Goal: Task Accomplishment & Management: Manage account settings

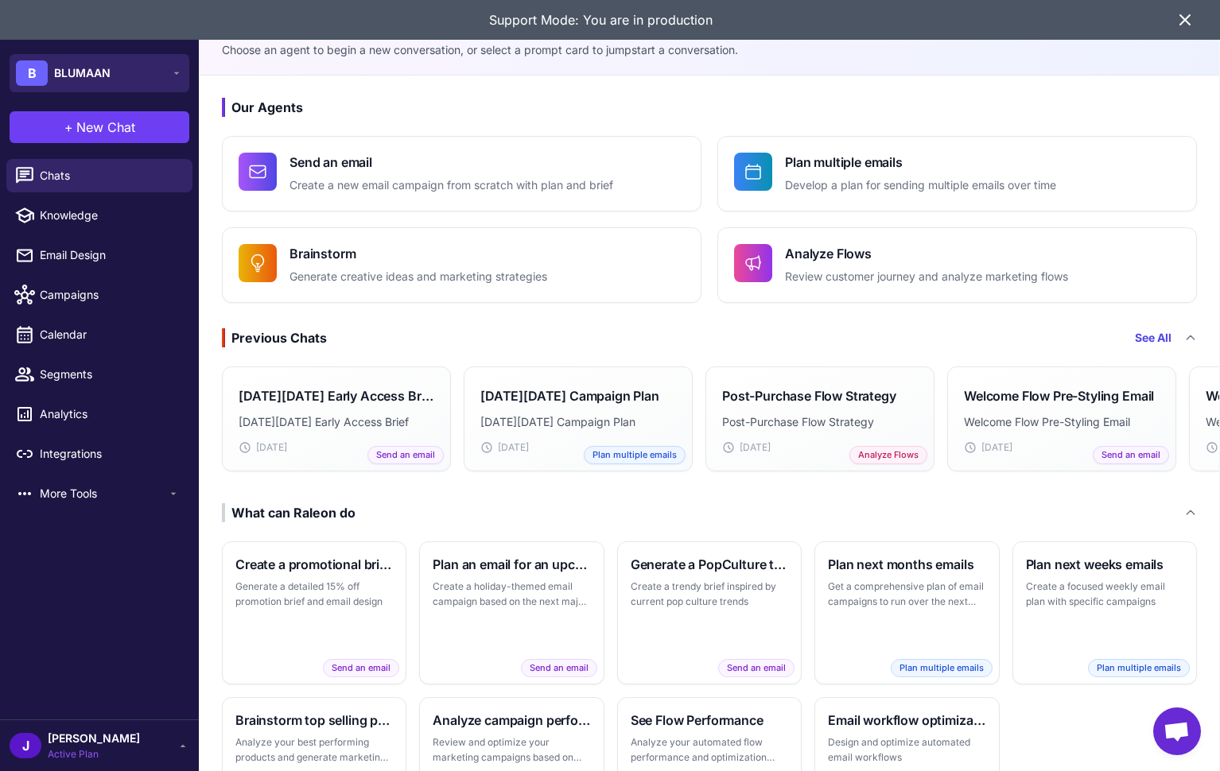
click at [153, 72] on button "B BLUMAAN" at bounding box center [100, 73] width 180 height 38
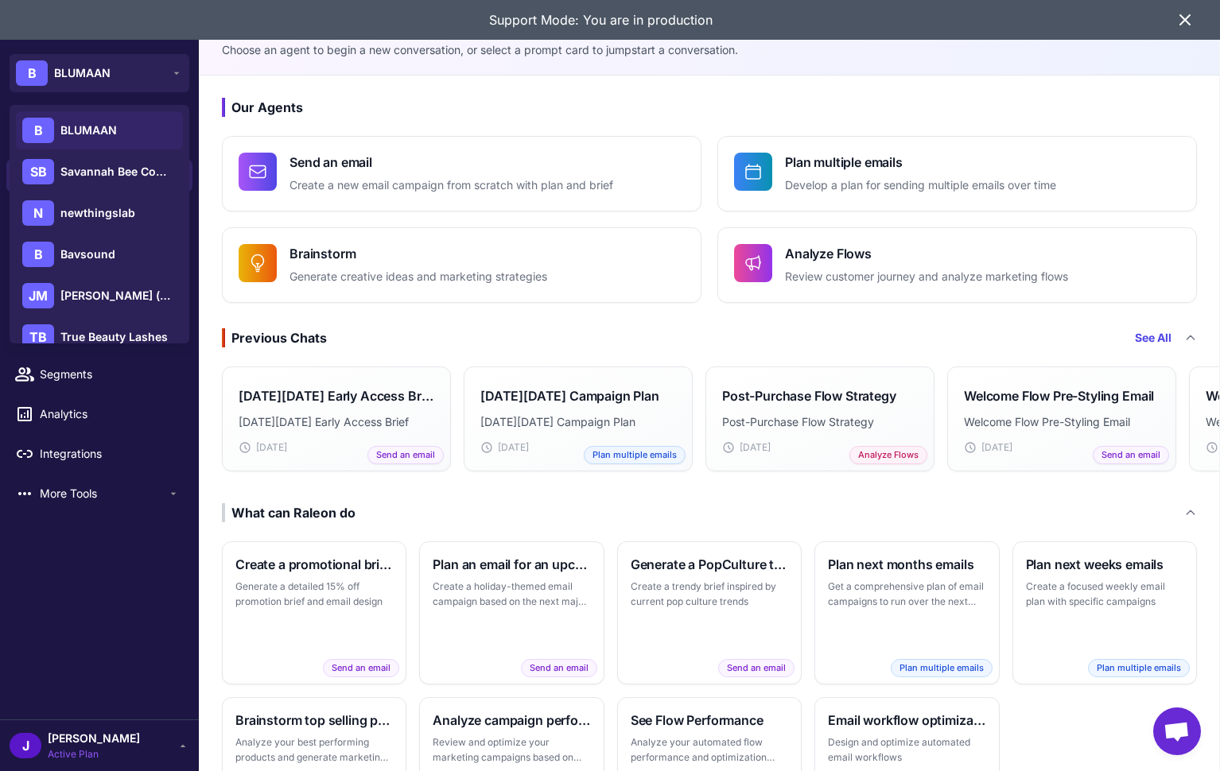
click at [1186, 21] on icon at bounding box center [1185, 20] width 10 height 10
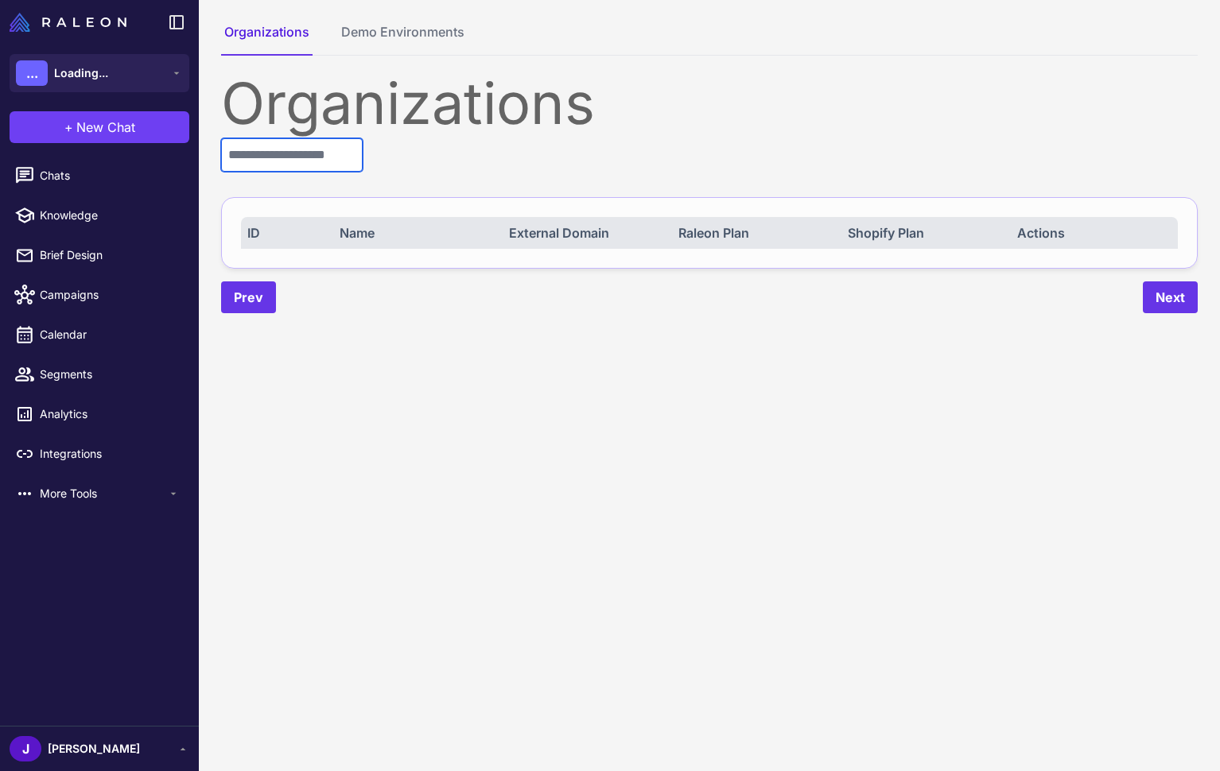
click at [299, 152] on input "text" at bounding box center [292, 154] width 142 height 33
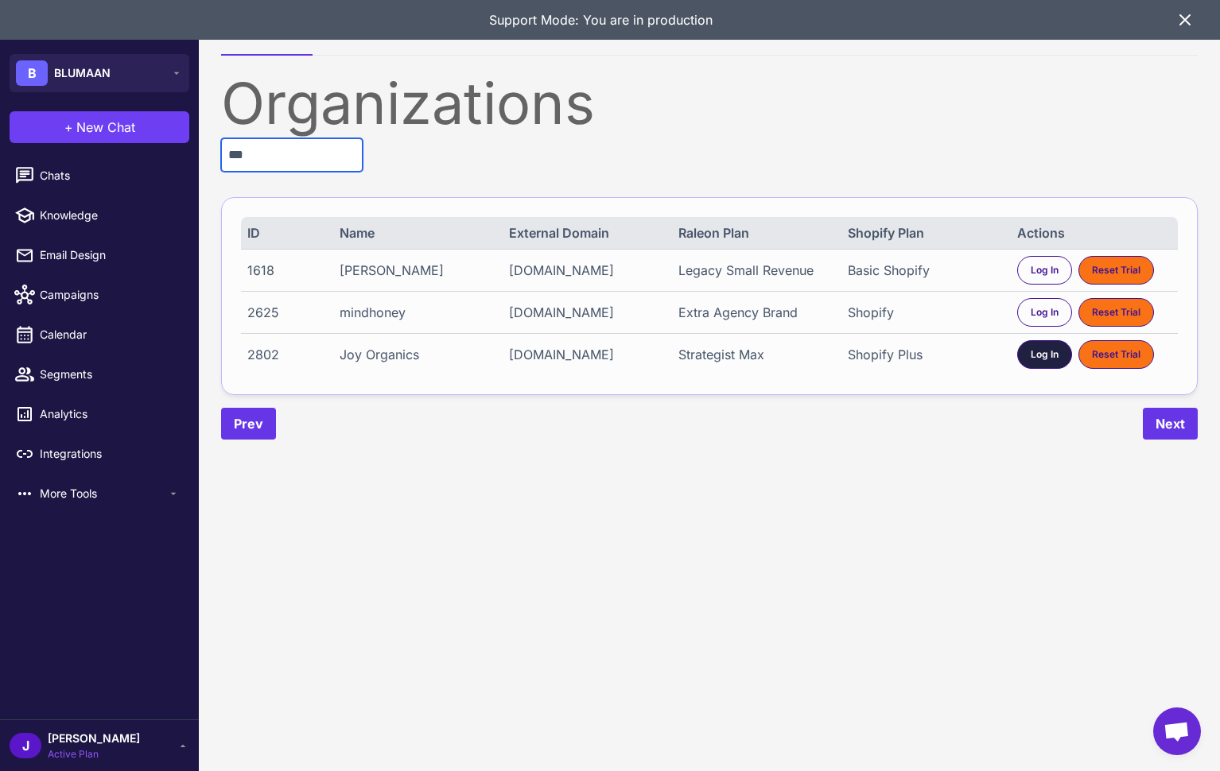
type input "***"
click at [1048, 356] on span "Log In" at bounding box center [1045, 355] width 28 height 14
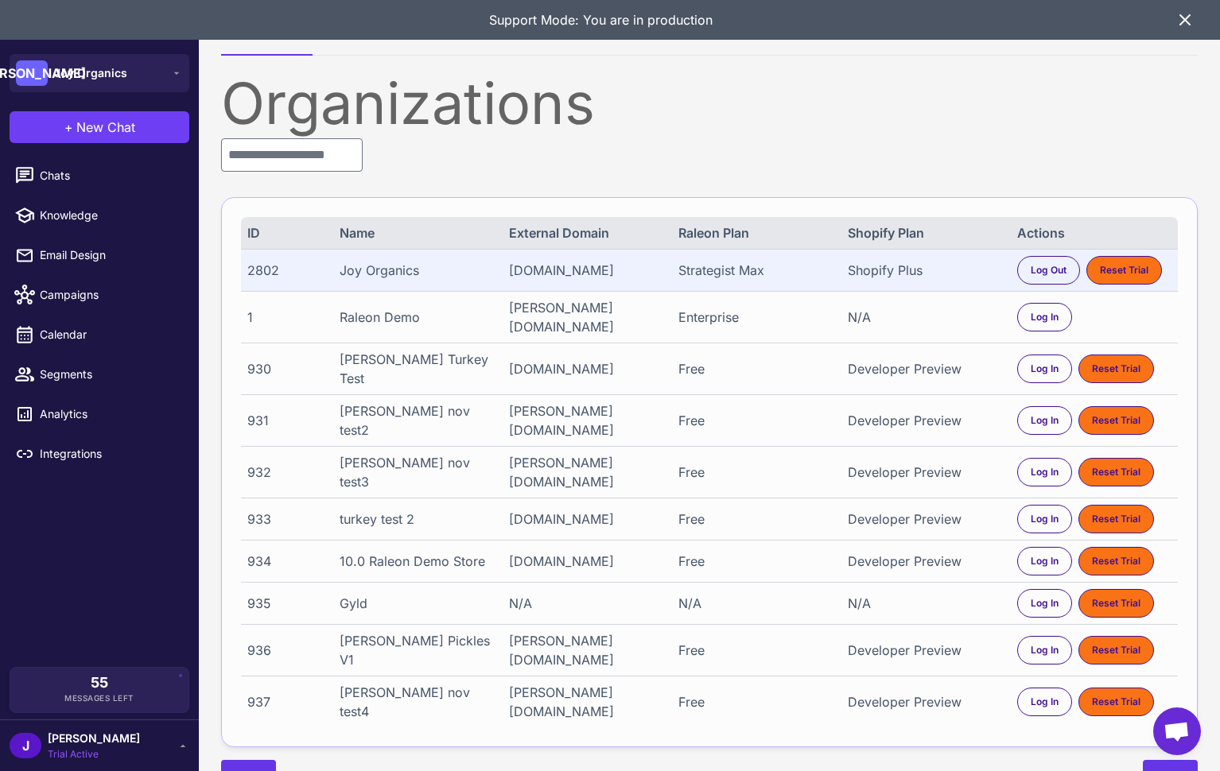
click at [1183, 18] on icon at bounding box center [1185, 20] width 10 height 10
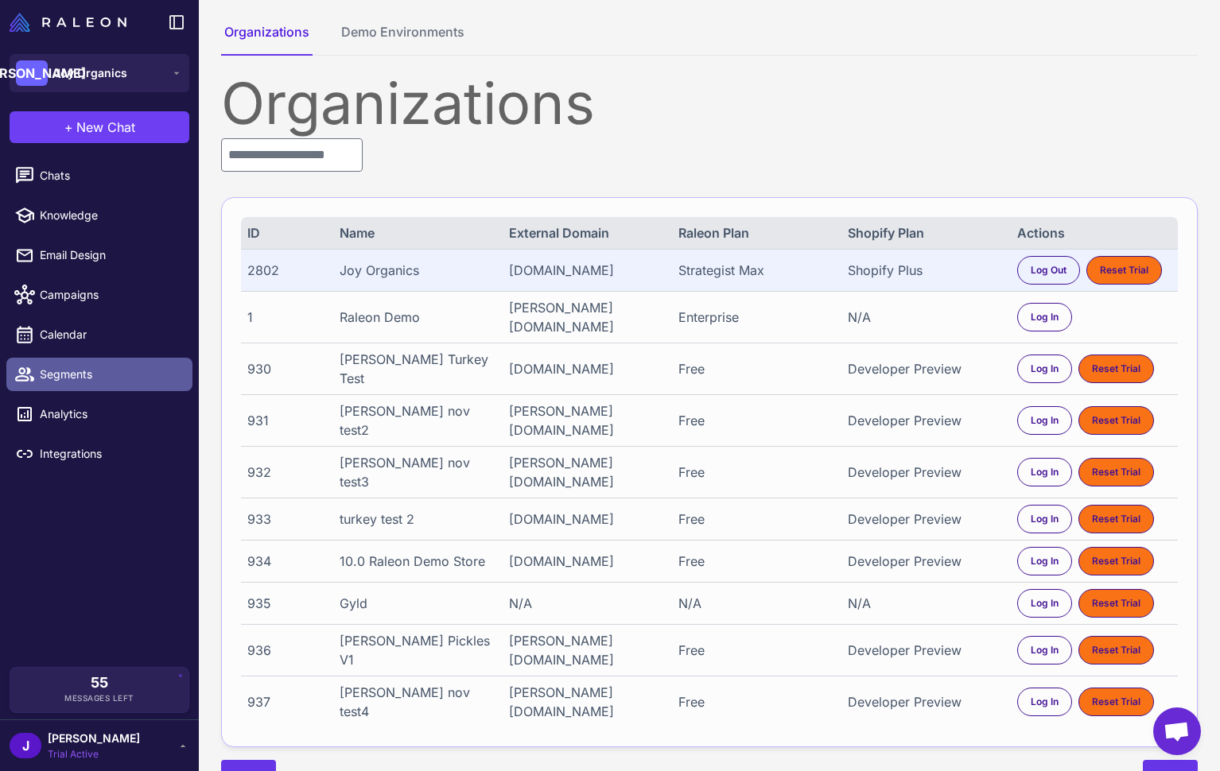
click at [62, 372] on span "Segments" at bounding box center [110, 374] width 140 height 17
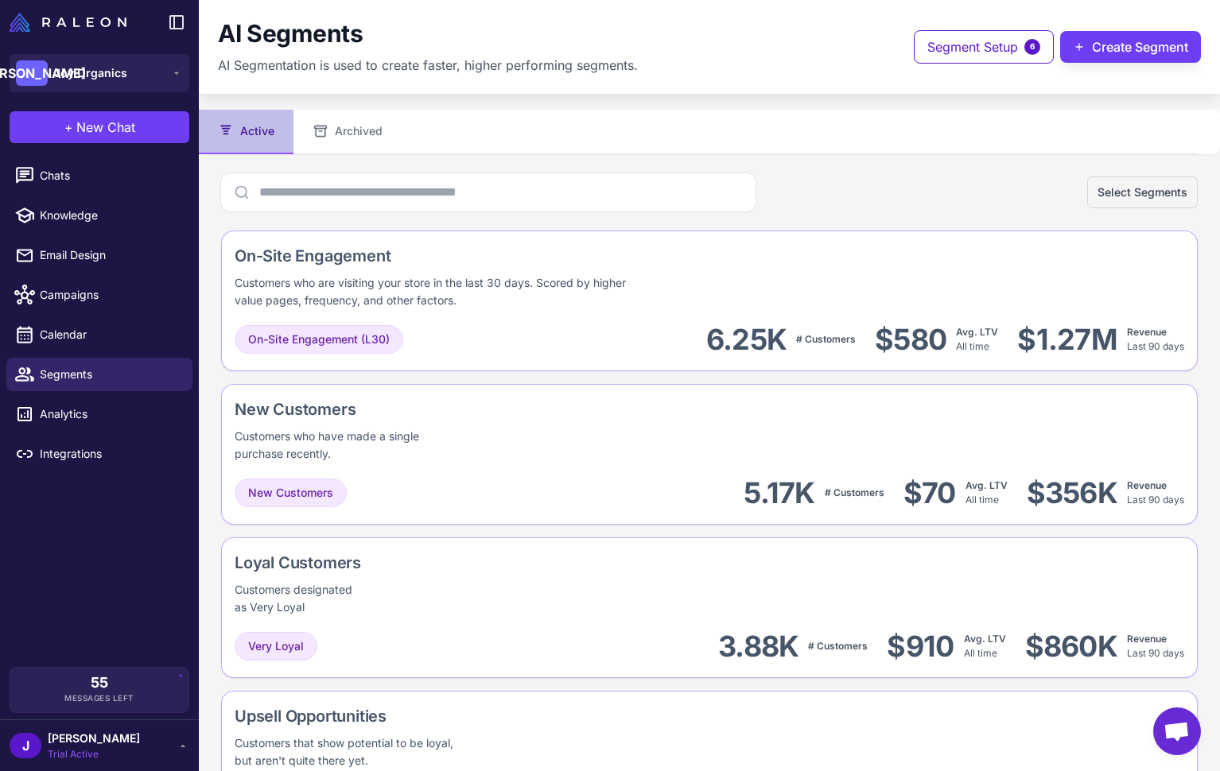
click at [126, 575] on div "Chats Knowledge Email Design Campaigns Calendar Segments Analytics Integrations" at bounding box center [99, 410] width 199 height 515
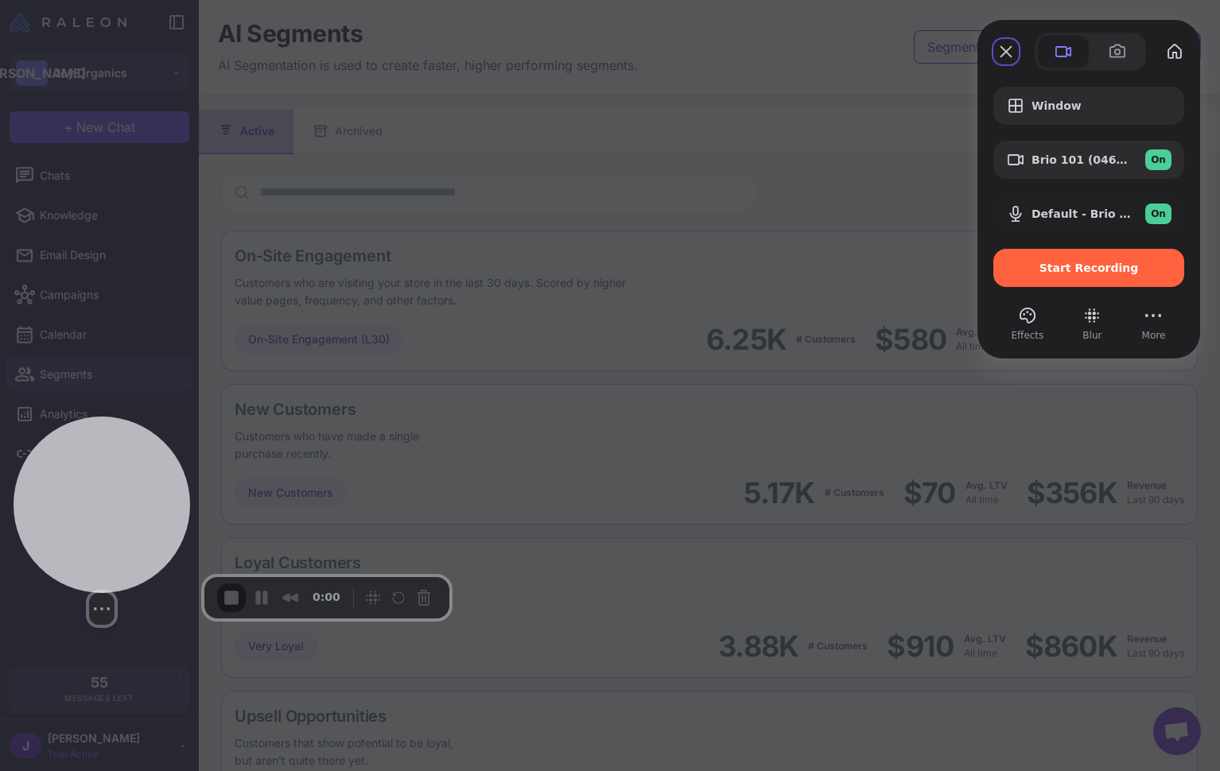
drag, startPoint x: 136, startPoint y: 664, endPoint x: 138, endPoint y: 545, distance: 119.3
click at [138, 545] on div at bounding box center [102, 505] width 177 height 177
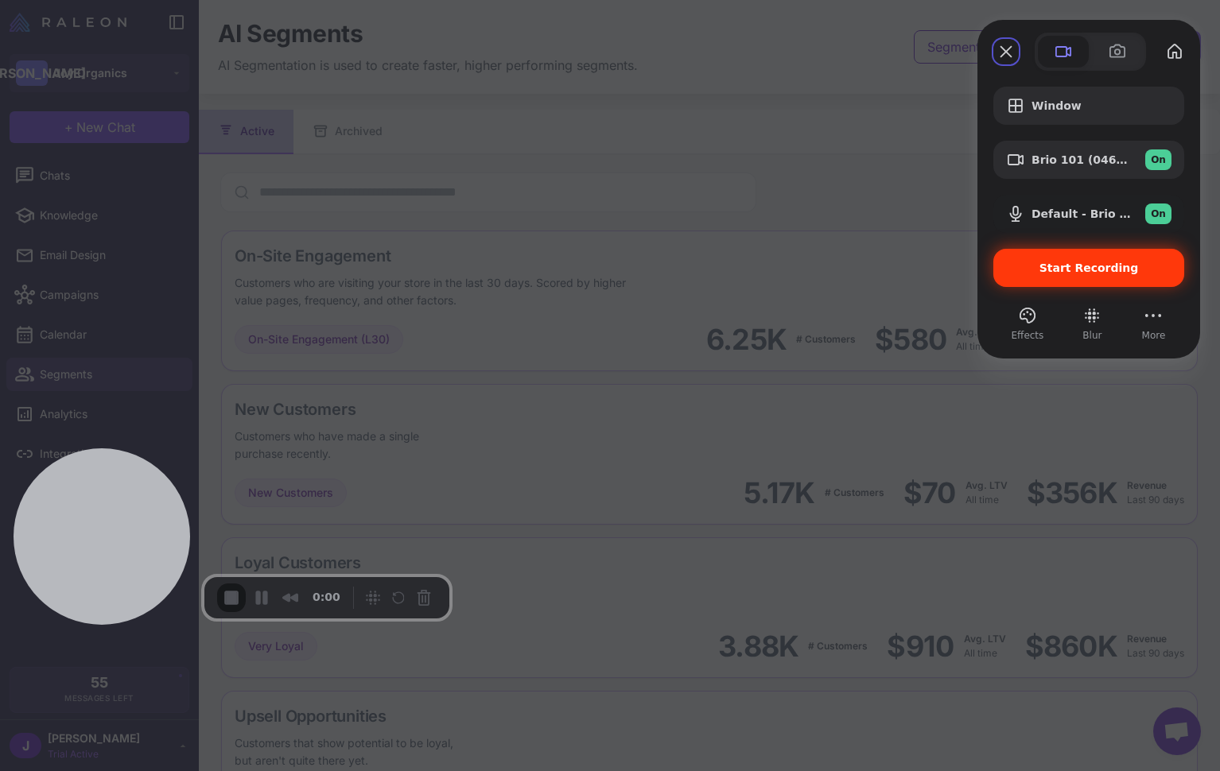
click at [1083, 266] on span "Start Recording" at bounding box center [1089, 268] width 99 height 13
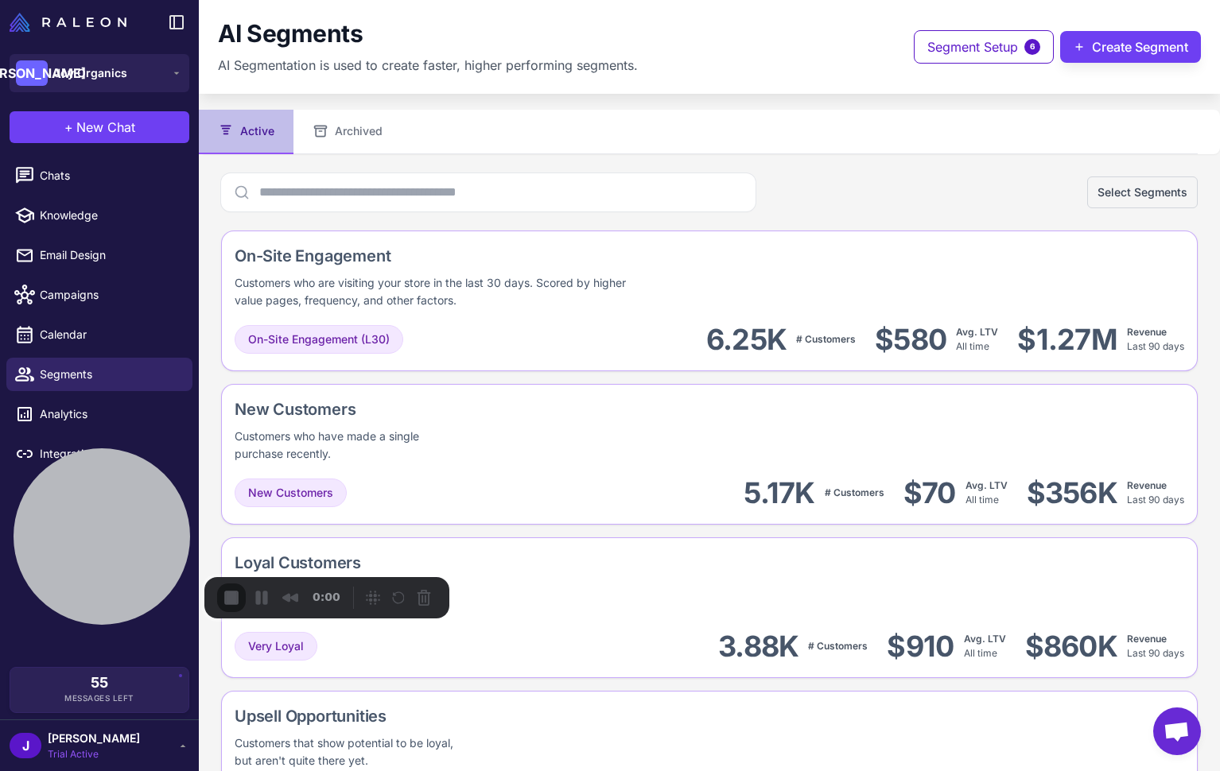
click at [65, 740] on span "[PERSON_NAME]" at bounding box center [94, 738] width 92 height 17
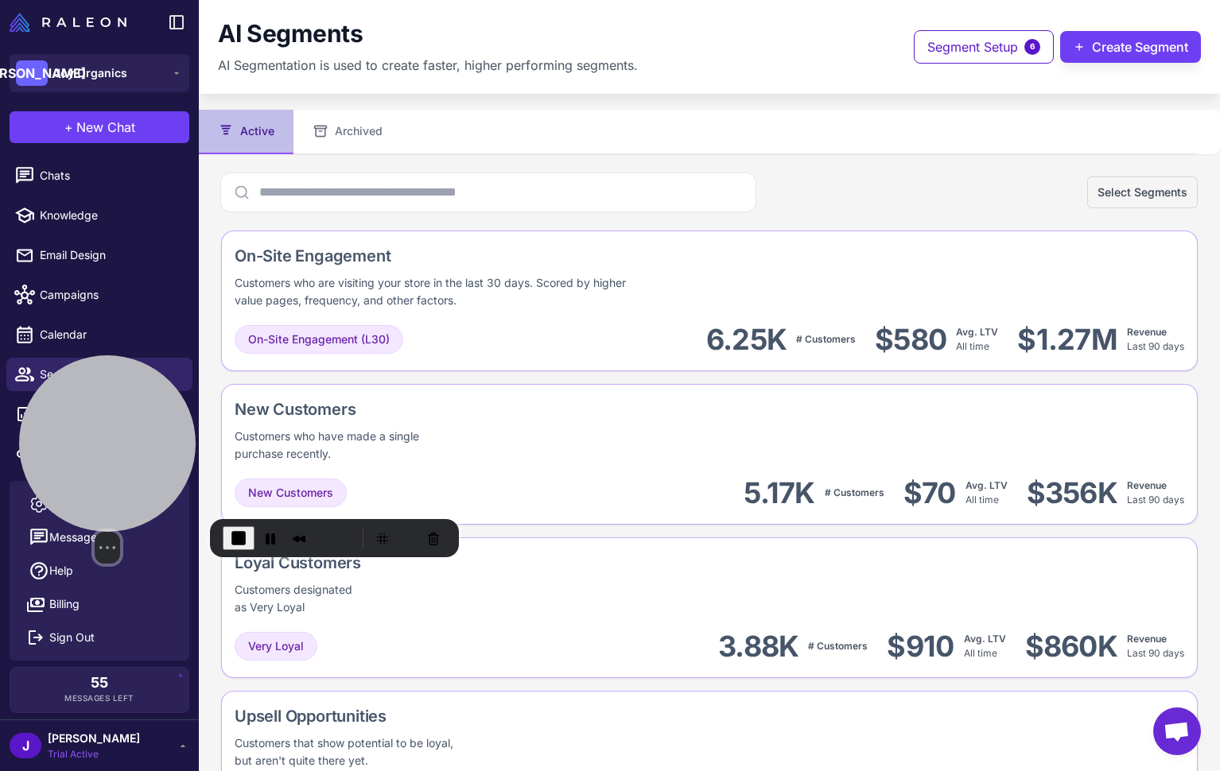
drag, startPoint x: 149, startPoint y: 534, endPoint x: 153, endPoint y: 238, distance: 295.9
click at [158, 356] on div at bounding box center [107, 444] width 177 height 177
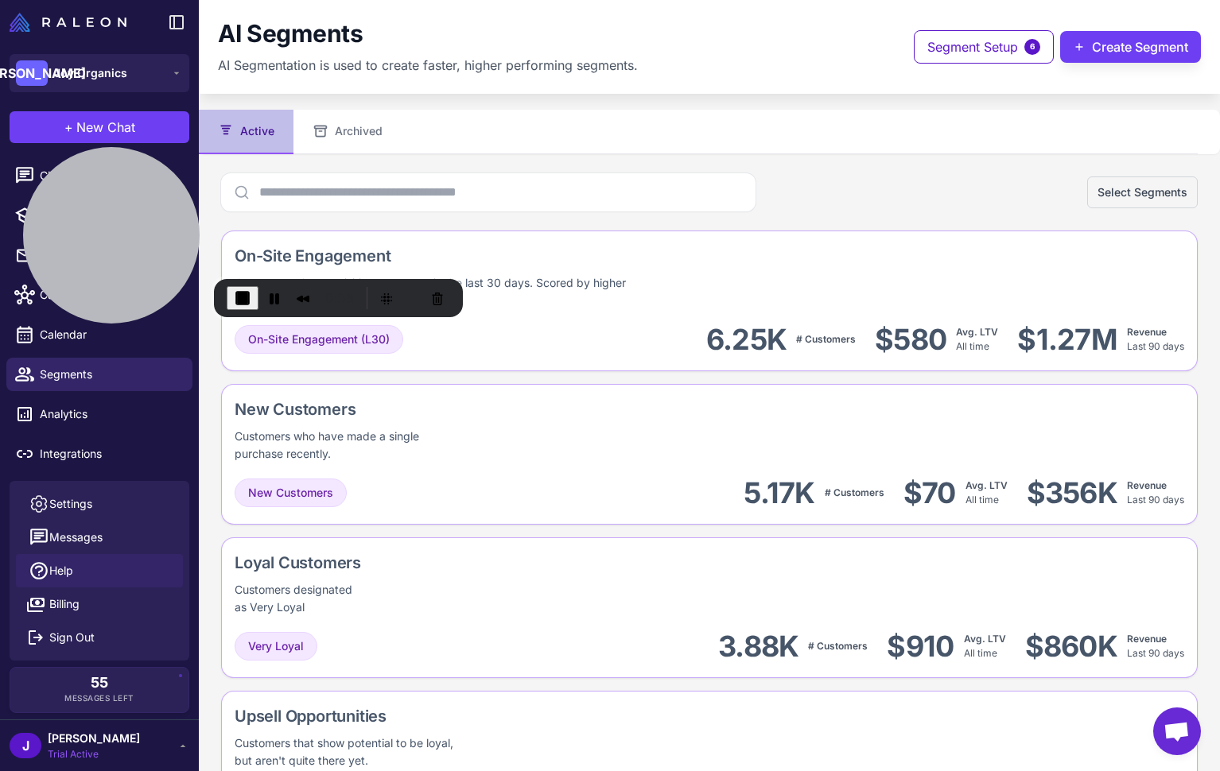
click at [80, 573] on link "Help" at bounding box center [99, 570] width 167 height 33
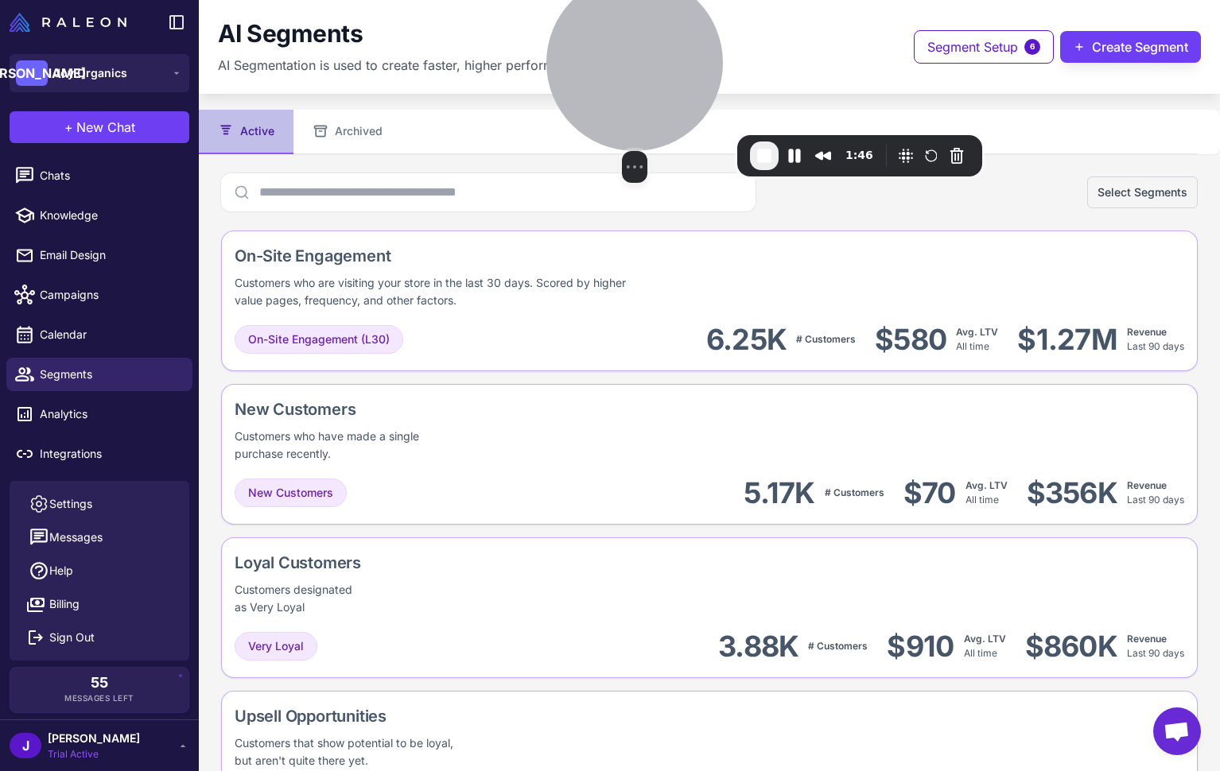
drag, startPoint x: 496, startPoint y: 400, endPoint x: 589, endPoint y: 36, distance: 375.8
click at [589, 36] on div at bounding box center [634, 63] width 177 height 177
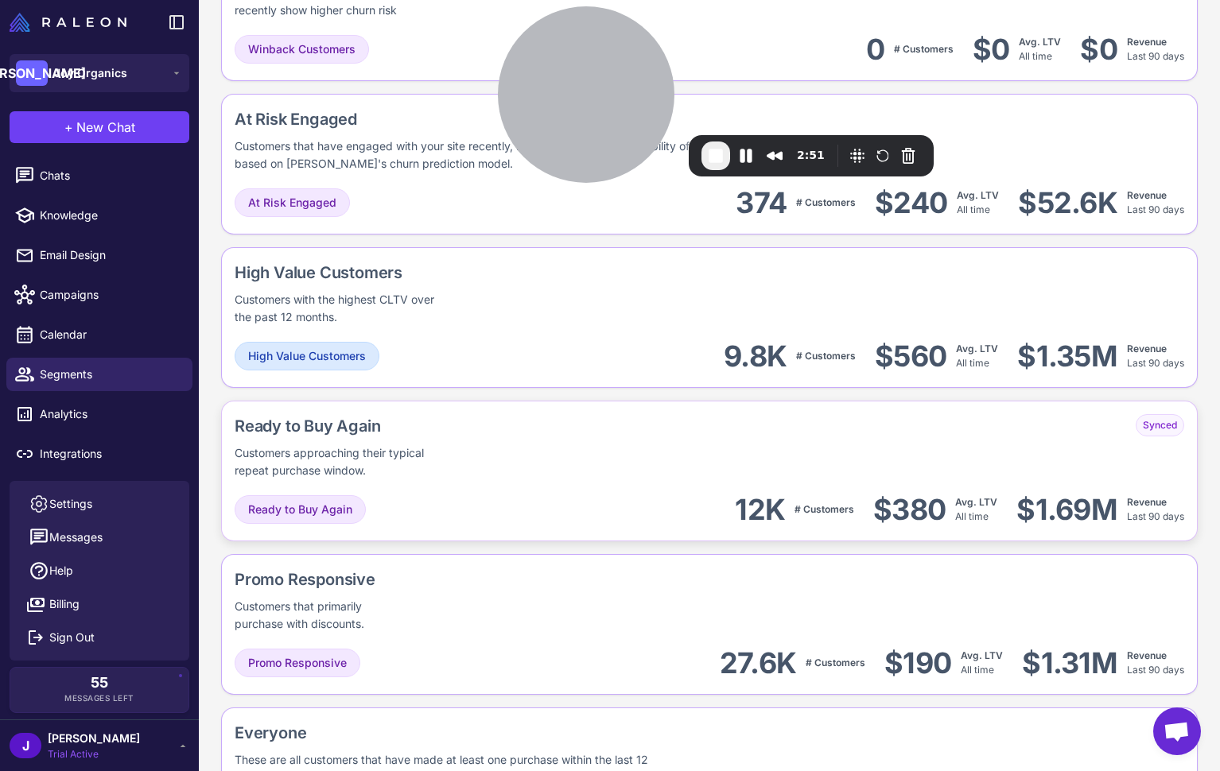
scroll to position [904, 0]
click at [328, 441] on div "Ready to Buy Again Customers approaching their typical repeat purchase window." at bounding box center [397, 447] width 324 height 65
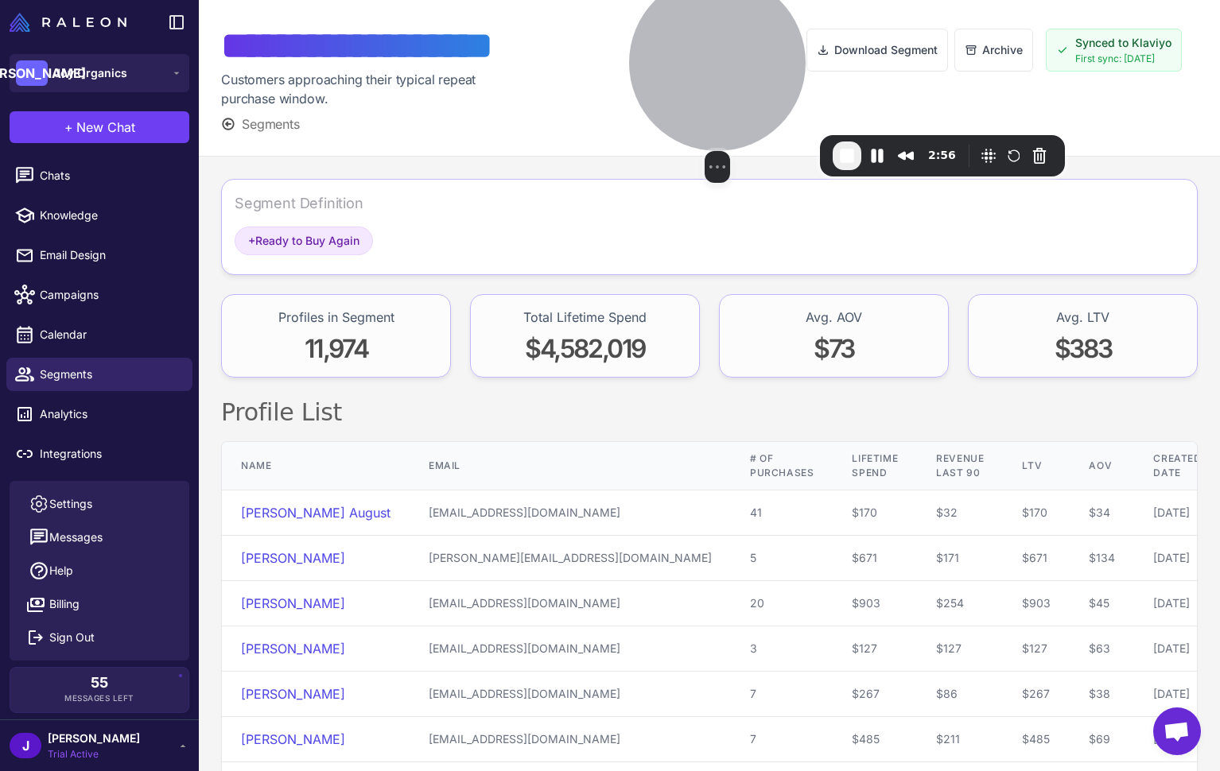
drag, startPoint x: 599, startPoint y: 78, endPoint x: 732, endPoint y: 73, distance: 132.9
click at [732, 73] on div at bounding box center [717, 63] width 177 height 177
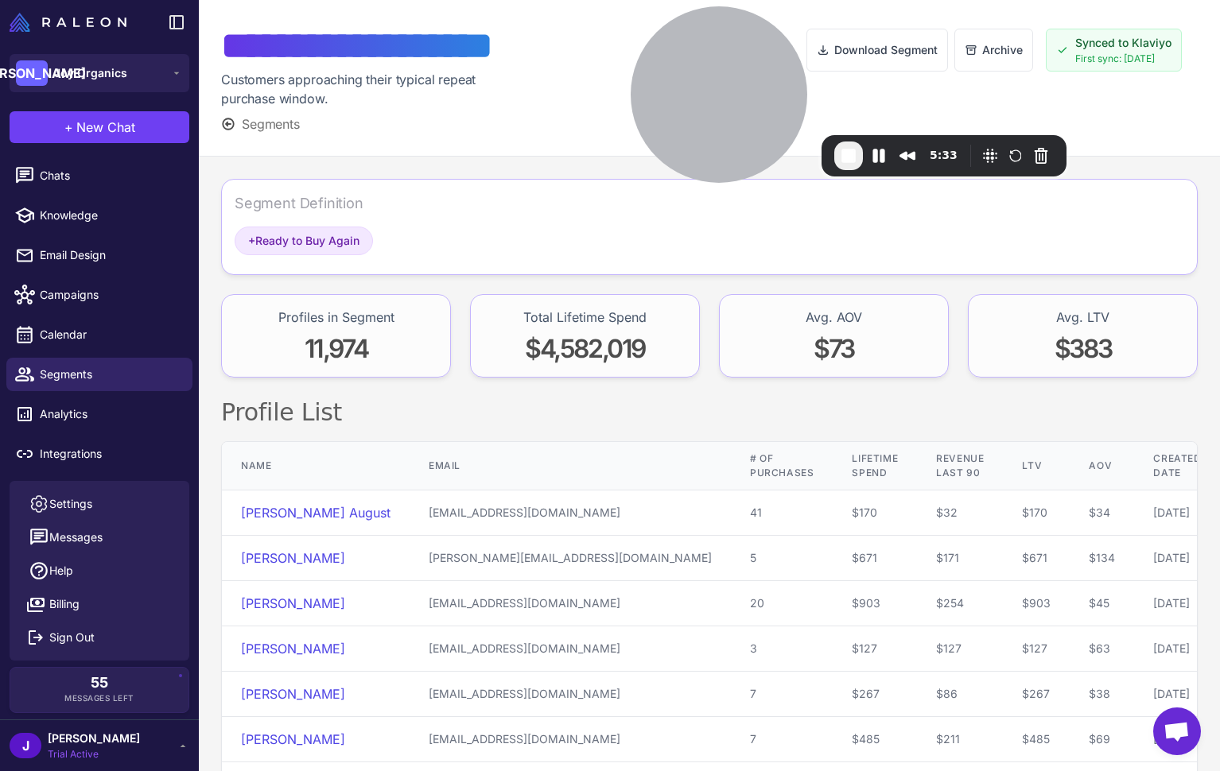
click at [277, 123] on span "Segments" at bounding box center [271, 124] width 58 height 19
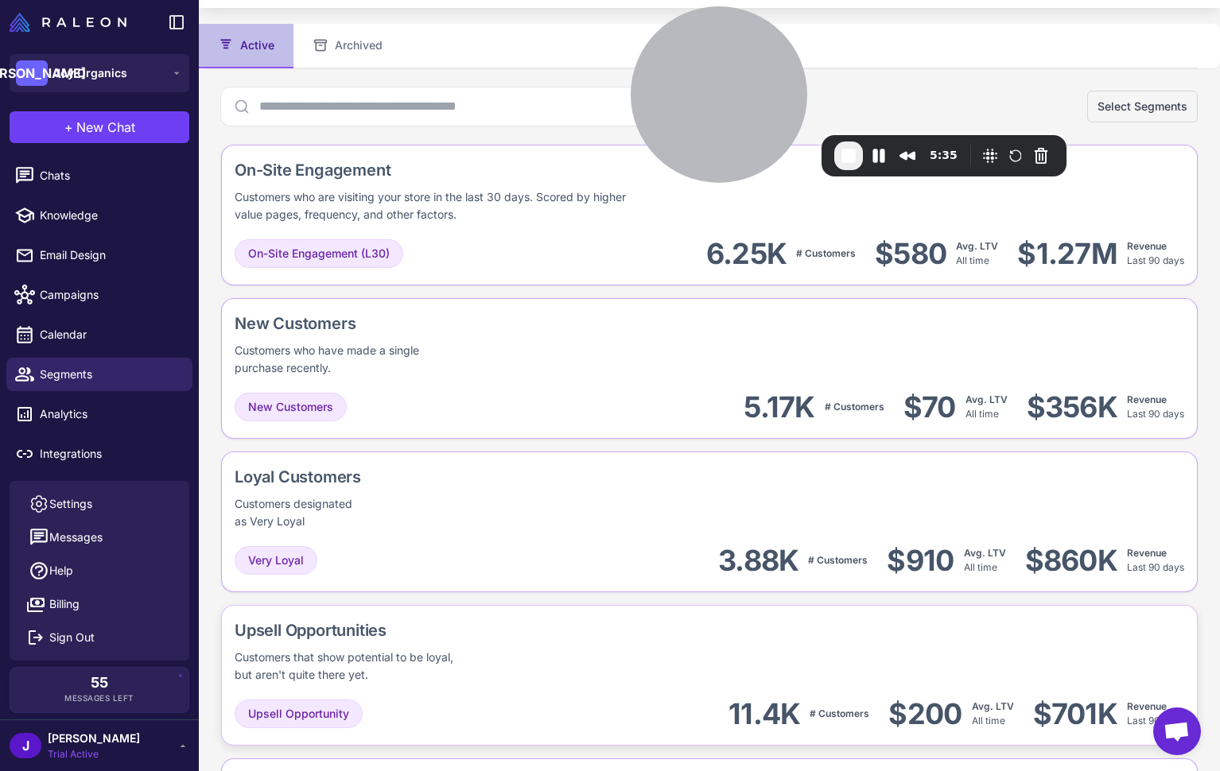
scroll to position [74, 0]
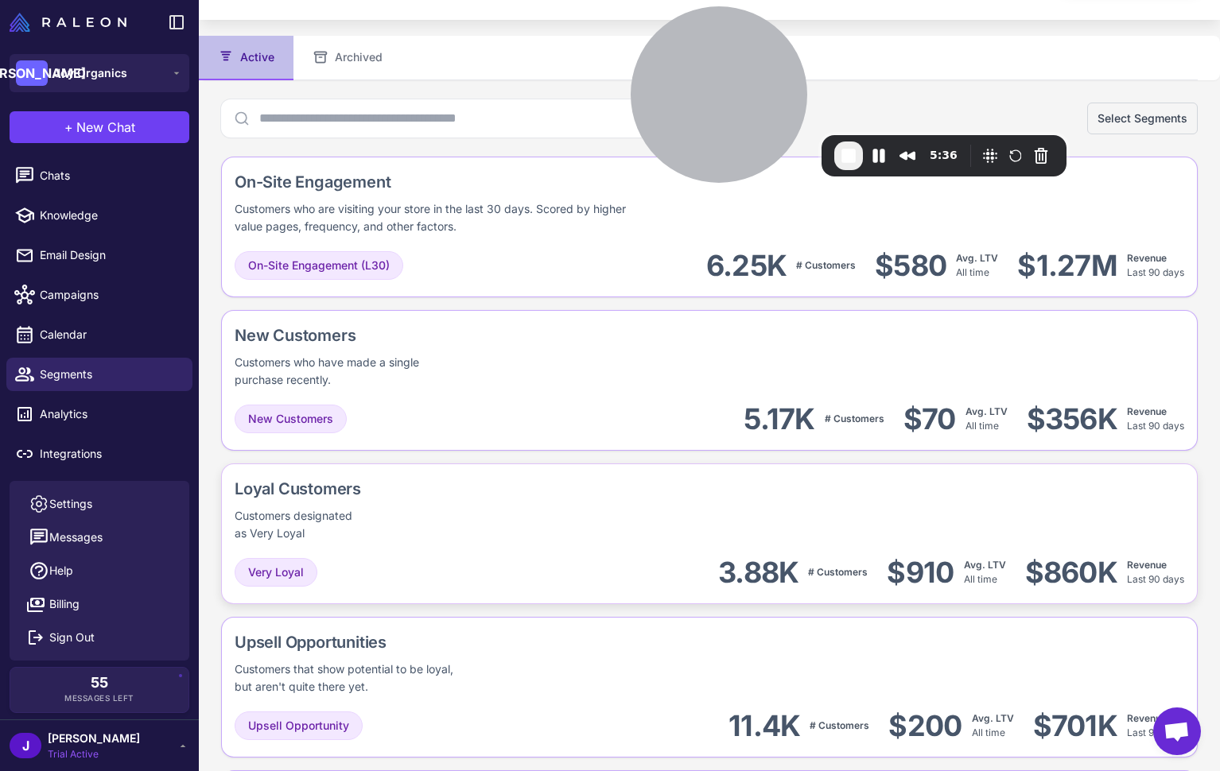
click at [460, 529] on div "Loyal Customers Customers designated as Very Loyal" at bounding box center [710, 509] width 950 height 65
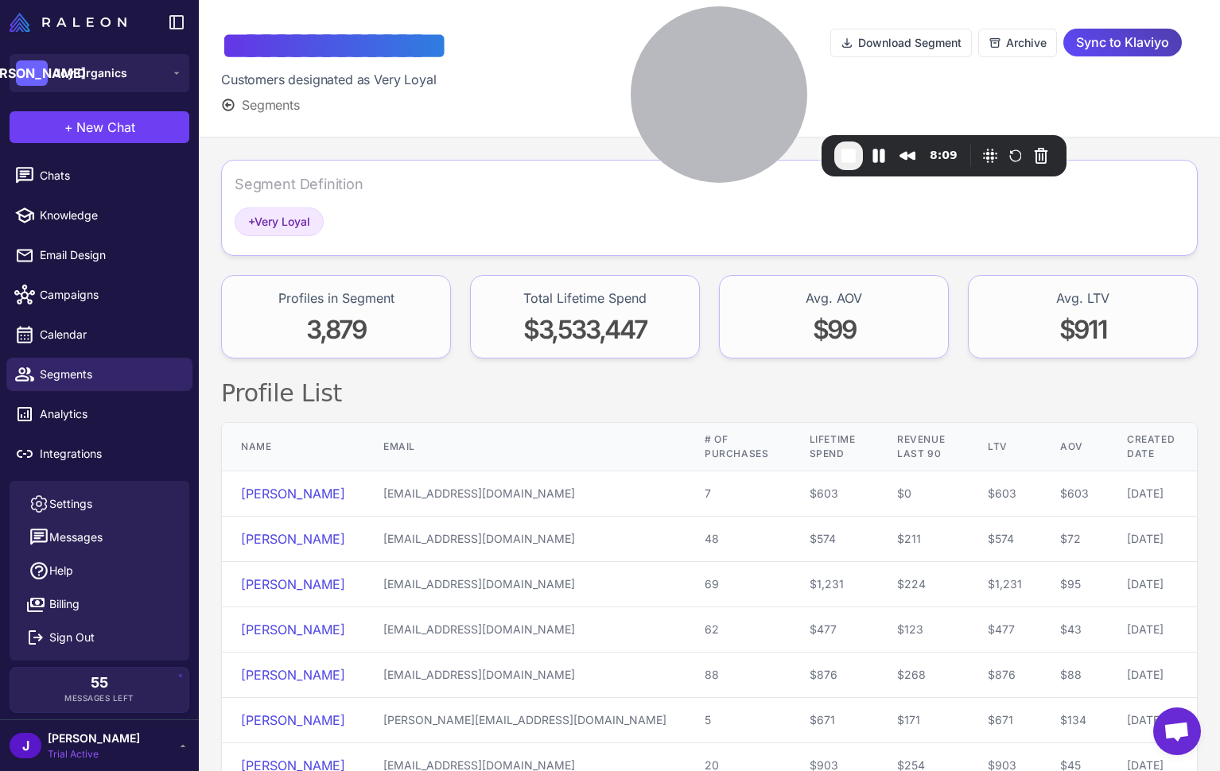
click at [449, 161] on div "Segment Definition + Very Loyal" at bounding box center [709, 208] width 977 height 96
click at [435, 151] on div "Segment Definition + Very Loyal Profiles in Segment 3,879 Total Lifetime Spend …" at bounding box center [709, 569] width 1021 height 863
click at [229, 108] on icon at bounding box center [228, 105] width 14 height 14
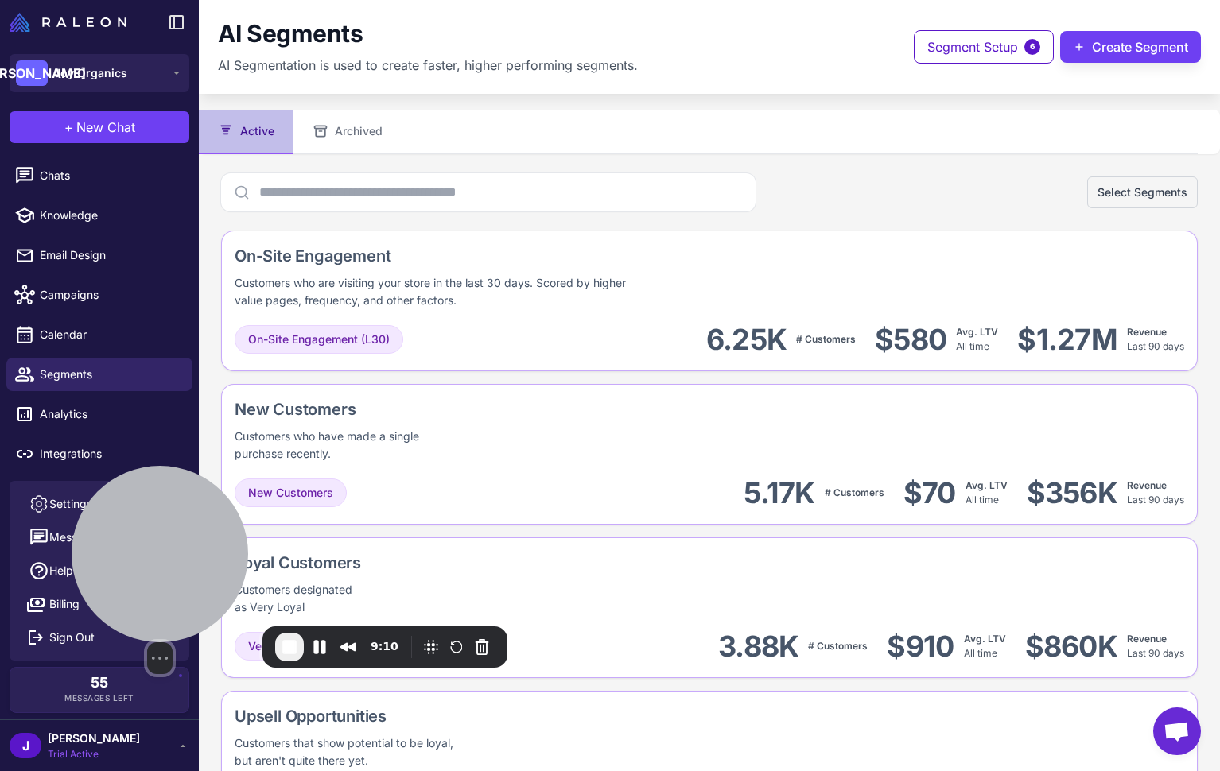
drag, startPoint x: 727, startPoint y: 75, endPoint x: 188, endPoint y: 566, distance: 729.6
click at [165, 566] on div at bounding box center [160, 554] width 177 height 177
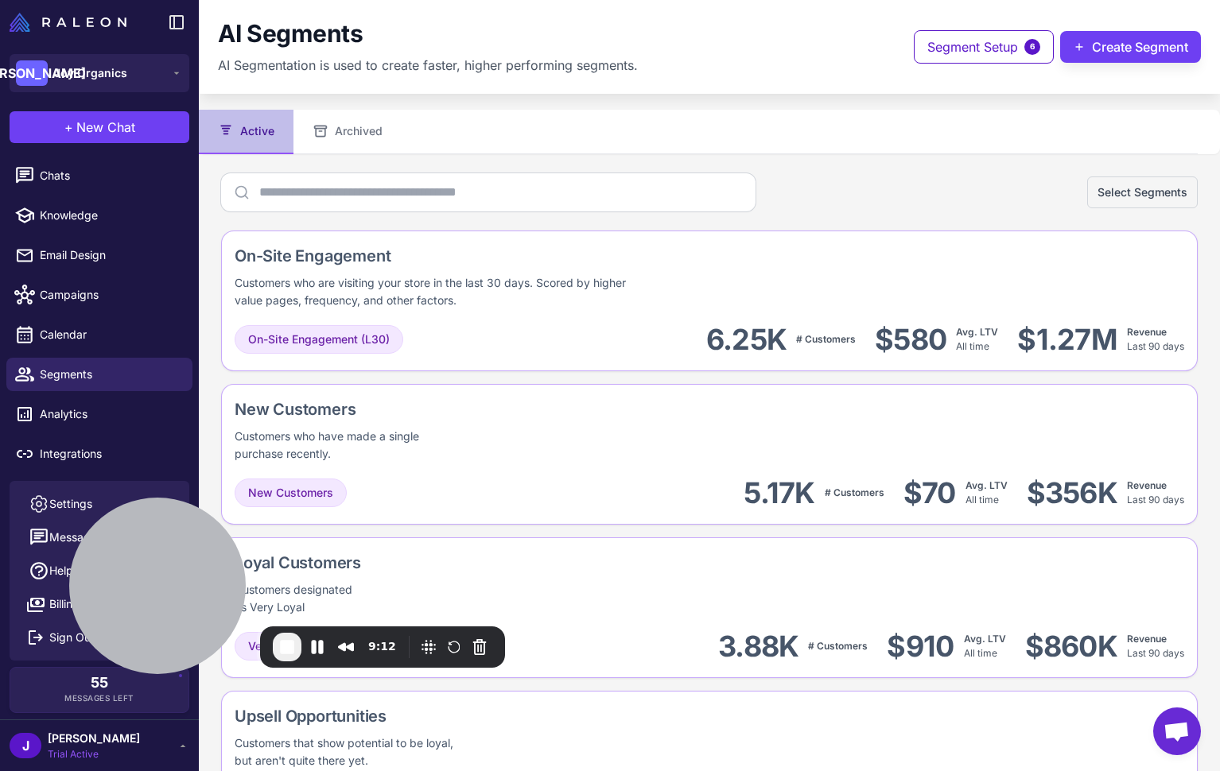
drag, startPoint x: 1121, startPoint y: 54, endPoint x: 707, endPoint y: 195, distance: 437.6
click at [756, 194] on content "AI Segments AI Segmentation is used to create faster, higher performing segment…" at bounding box center [709, 385] width 1021 height 771
click at [1121, 45] on button "Create Segment" at bounding box center [1130, 47] width 141 height 32
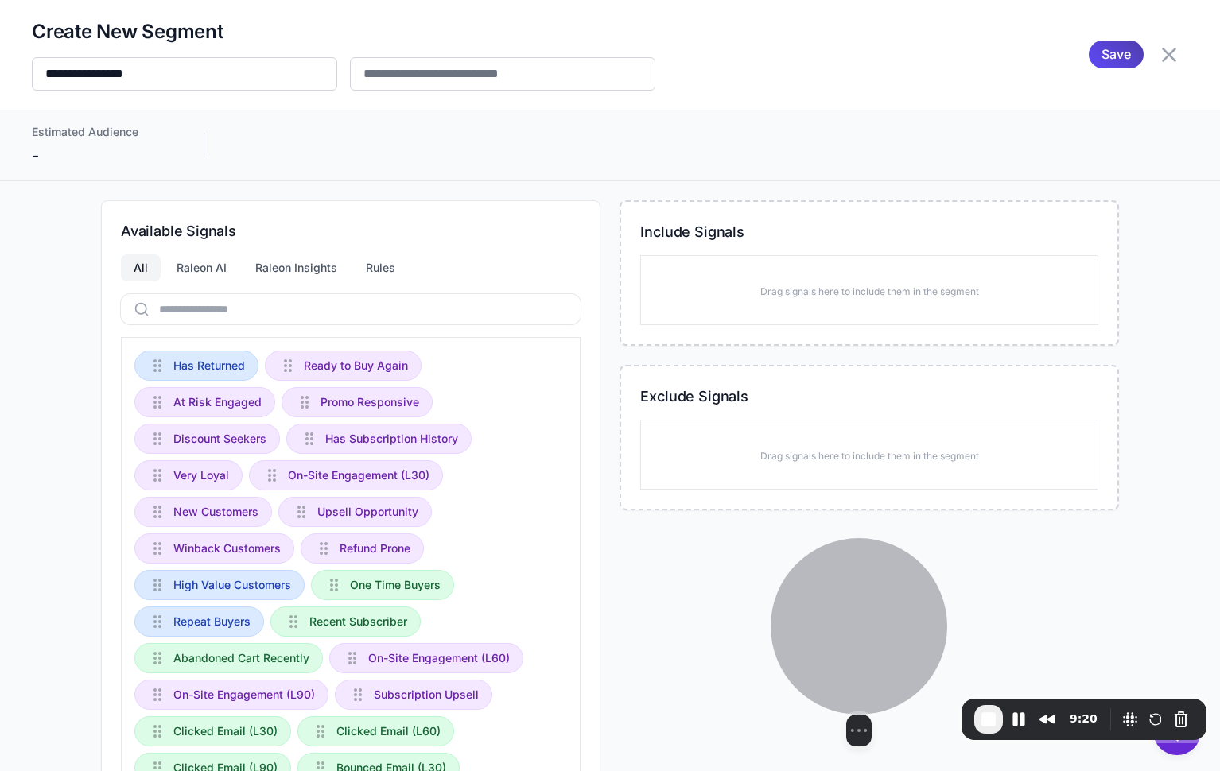
drag, startPoint x: 181, startPoint y: 573, endPoint x: 884, endPoint y: 653, distance: 707.7
click at [884, 653] on div at bounding box center [859, 626] width 177 height 177
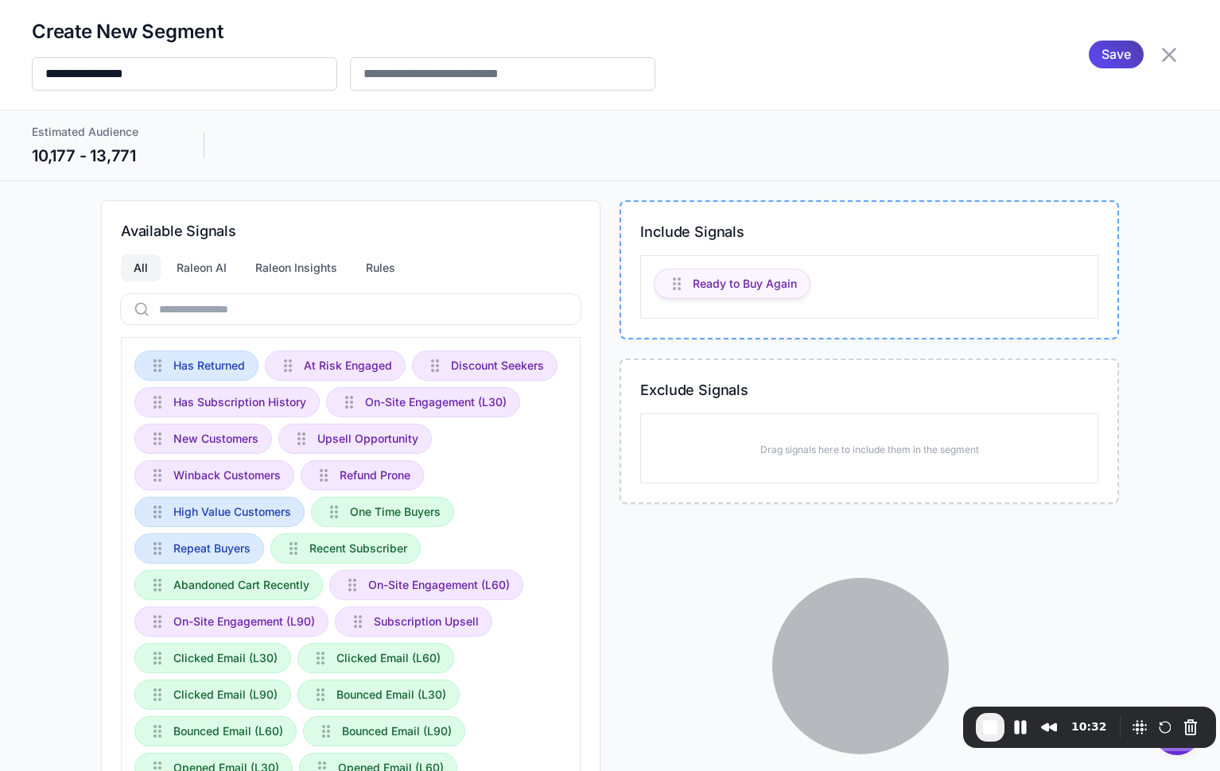
click at [757, 281] on span "Ready to Buy Again" at bounding box center [745, 283] width 104 height 17
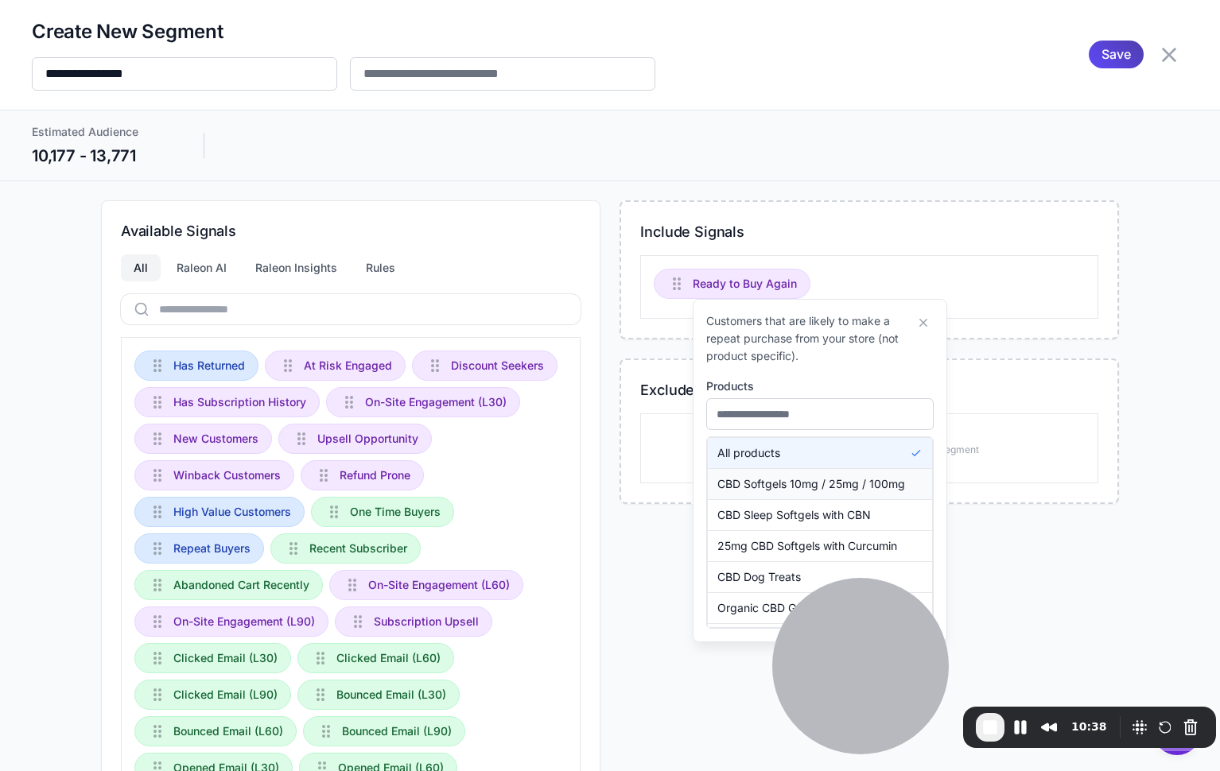
click at [799, 486] on span "CBD Softgels 10mg / 25mg / 100mg" at bounding box center [811, 484] width 188 height 17
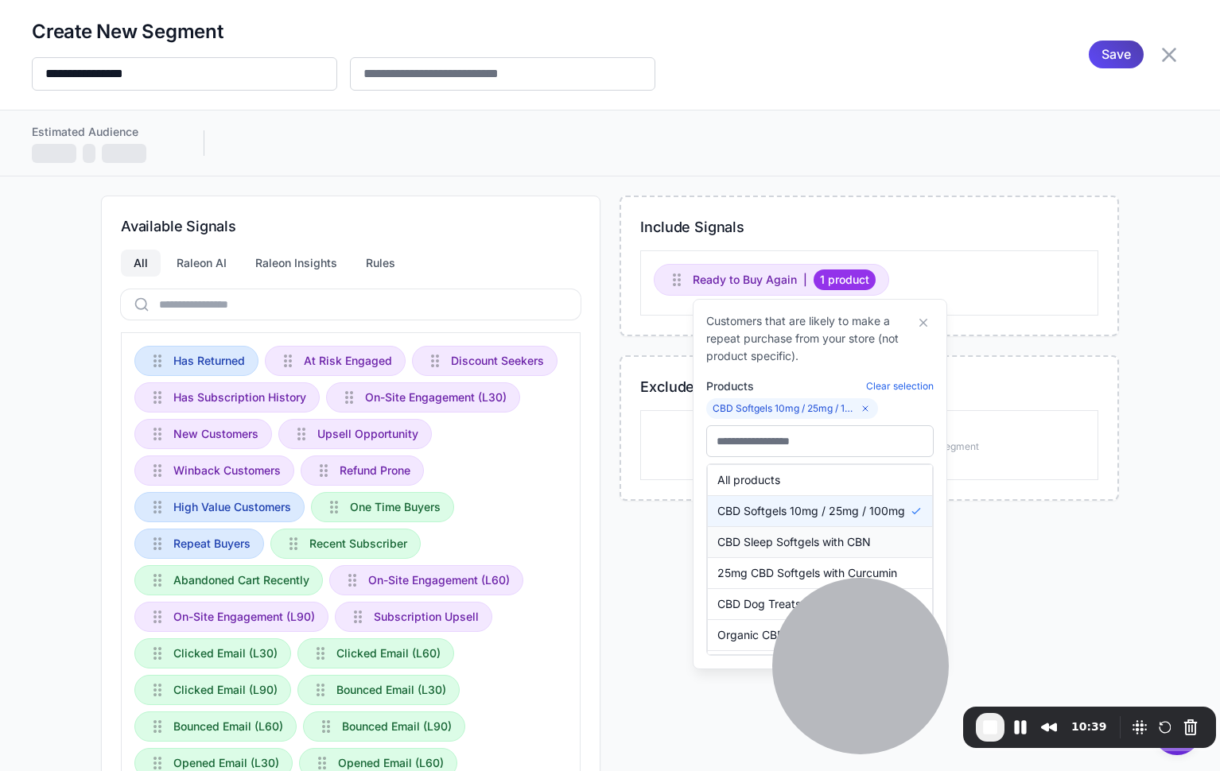
click at [807, 543] on span "CBD Sleep Softgels with CBN" at bounding box center [793, 542] width 153 height 17
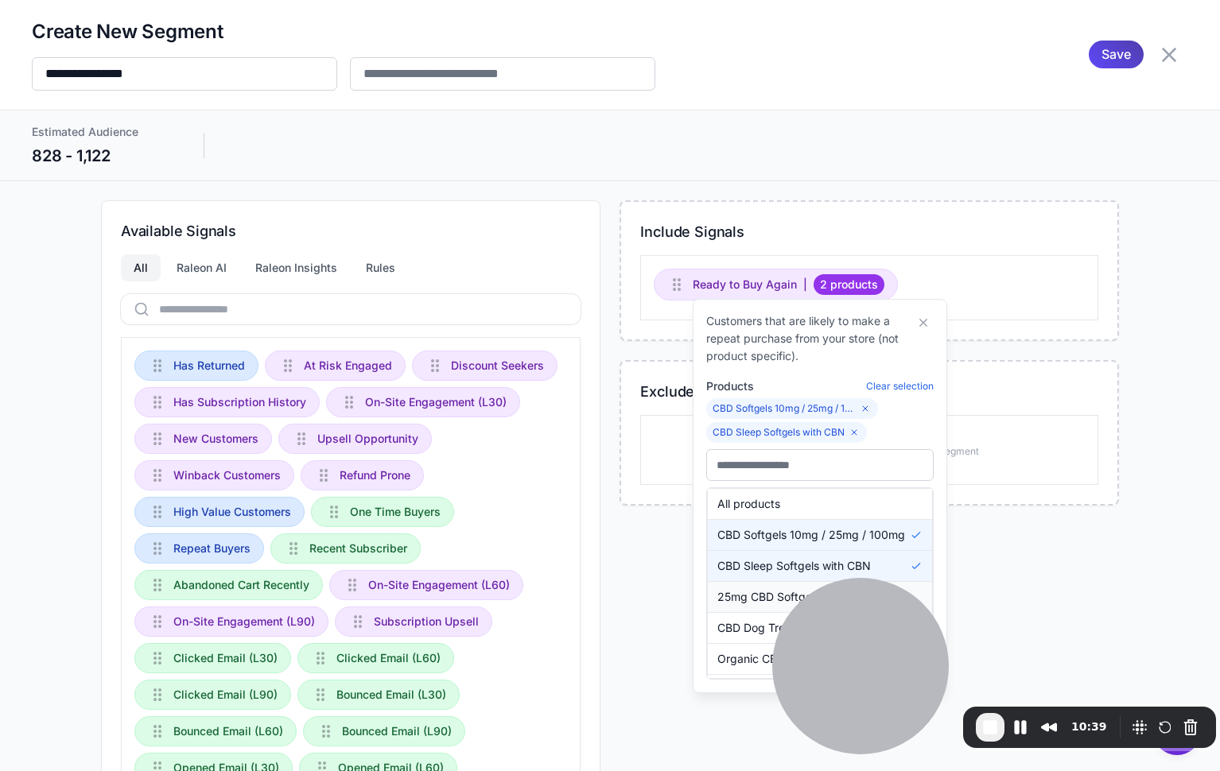
click at [745, 595] on span "25mg CBD Softgels with Curcumin" at bounding box center [807, 597] width 180 height 17
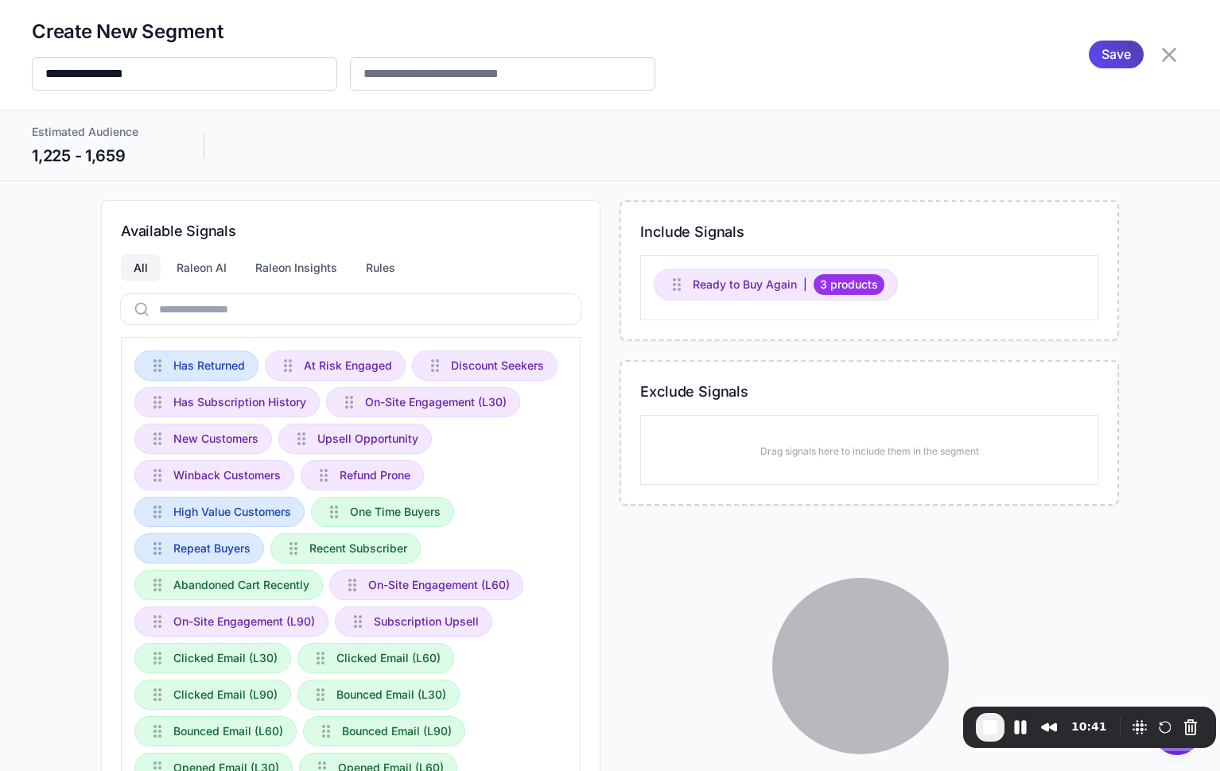
drag, startPoint x: 638, startPoint y: 588, endPoint x: 722, endPoint y: 558, distance: 89.6
click at [637, 588] on div "Include Signals Ready to Buy Again | 3 products Exclude Signals Drag signals he…" at bounding box center [869, 621] width 499 height 842
click at [759, 286] on span "Ready to Buy Again" at bounding box center [745, 284] width 104 height 17
click at [1055, 569] on div "Include Signals Ready to Buy Again | 3 products Exclude Signals Drag signals he…" at bounding box center [869, 621] width 499 height 842
click at [863, 290] on span "3 products" at bounding box center [849, 284] width 71 height 21
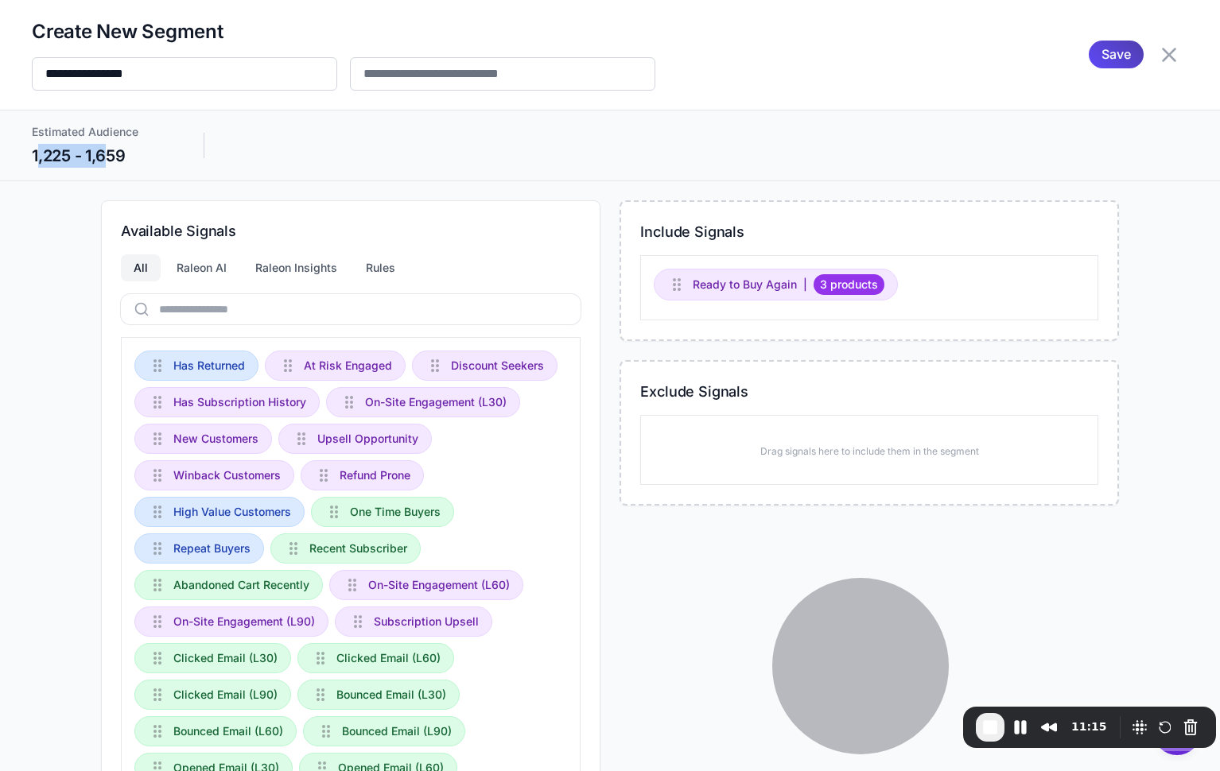
drag, startPoint x: 106, startPoint y: 158, endPoint x: 117, endPoint y: 162, distance: 11.8
click at [112, 158] on div "1,225 - 1,659" at bounding box center [102, 156] width 140 height 24
click at [698, 568] on div "Include Signals Ready to Buy Again | 3 products Exclude Signals Drag signals he…" at bounding box center [869, 621] width 499 height 842
click at [716, 586] on div "Include Signals Ready to Buy Again | 3 products Exclude Signals Drag signals he…" at bounding box center [869, 621] width 499 height 842
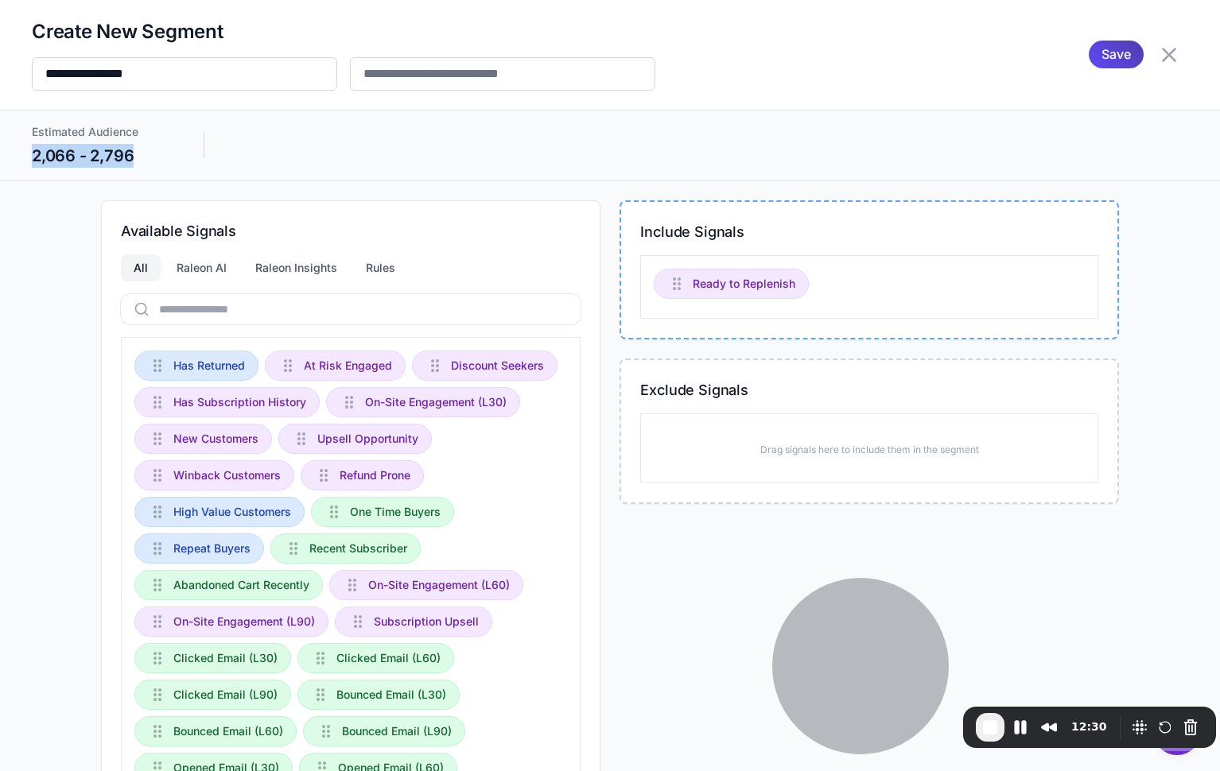
drag, startPoint x: 36, startPoint y: 151, endPoint x: 151, endPoint y: 153, distance: 115.3
click at [151, 153] on div "2,066 - 2,796" at bounding box center [102, 156] width 140 height 24
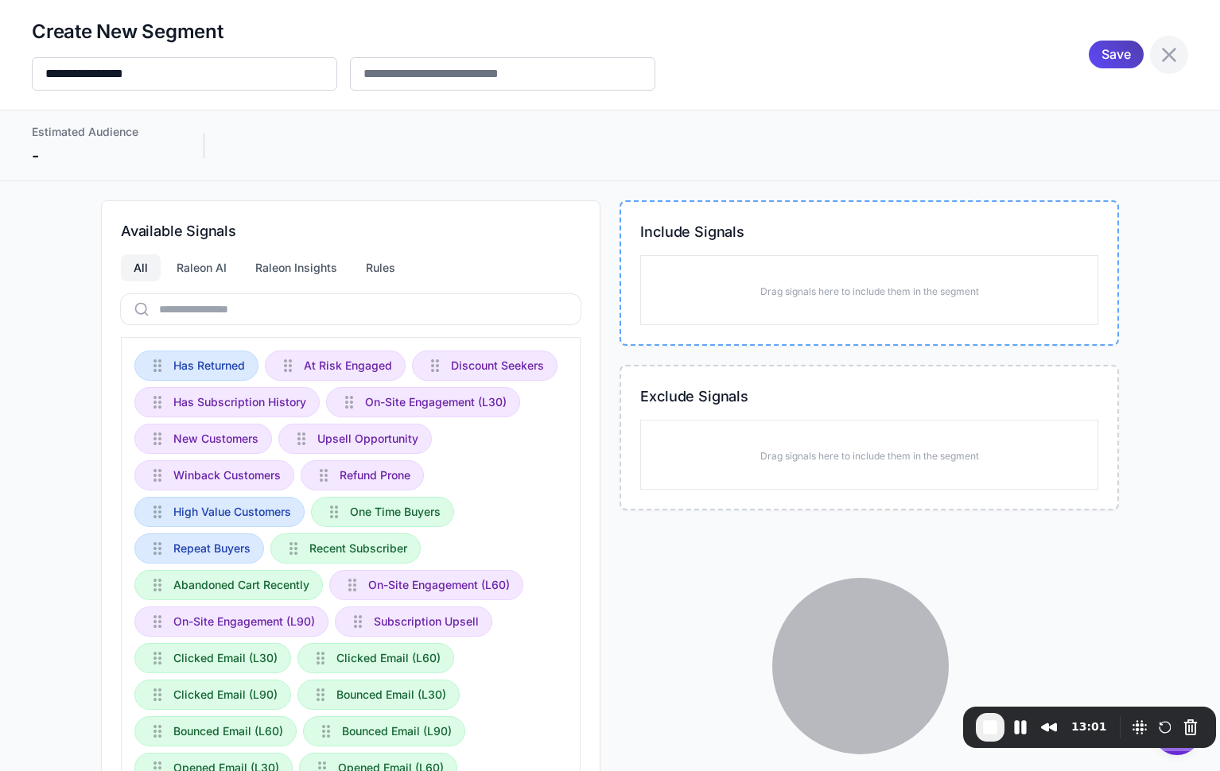
click at [1170, 64] on icon at bounding box center [1168, 54] width 25 height 25
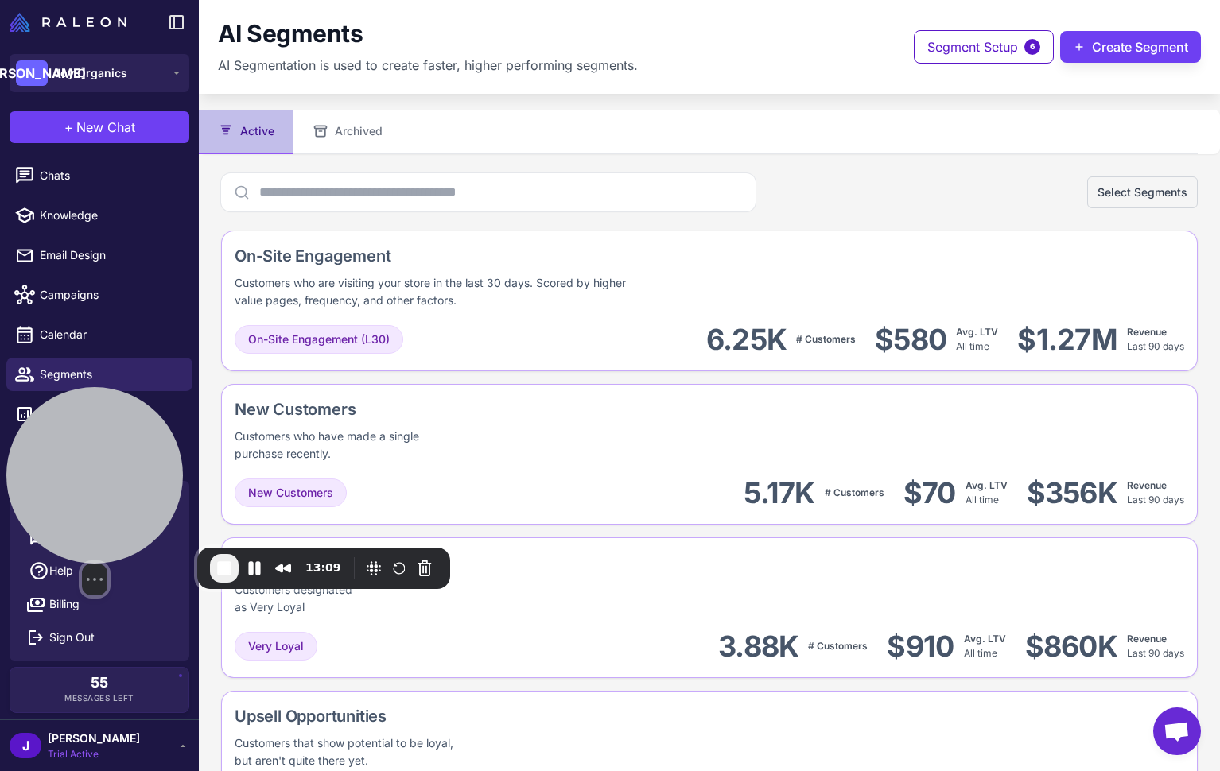
drag, startPoint x: 861, startPoint y: 649, endPoint x: 56, endPoint y: 499, distance: 819.4
click at [56, 499] on div at bounding box center [94, 475] width 177 height 177
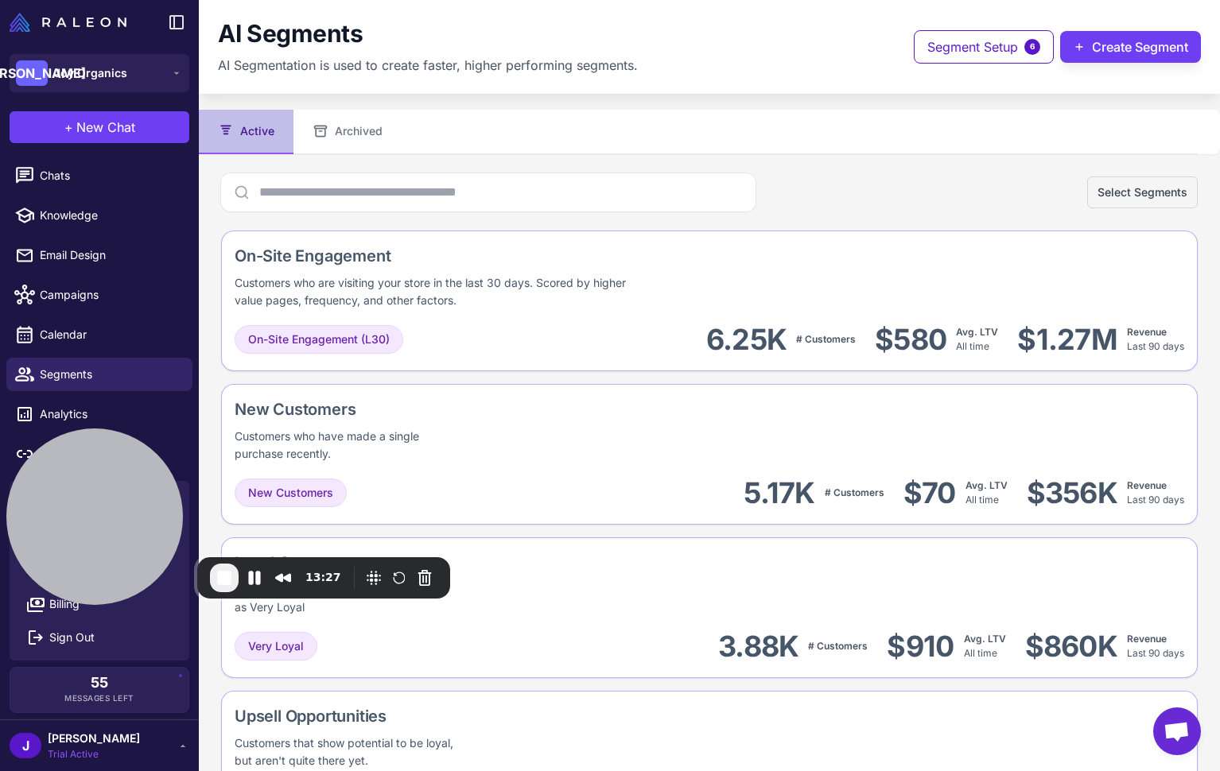
click at [896, 189] on div "Select Segments" at bounding box center [709, 192] width 977 height 38
click at [888, 195] on div "Select Segments" at bounding box center [709, 192] width 977 height 38
click at [916, 200] on div "Select Segments" at bounding box center [709, 192] width 977 height 38
click at [109, 131] on span "New Chat" at bounding box center [105, 127] width 59 height 19
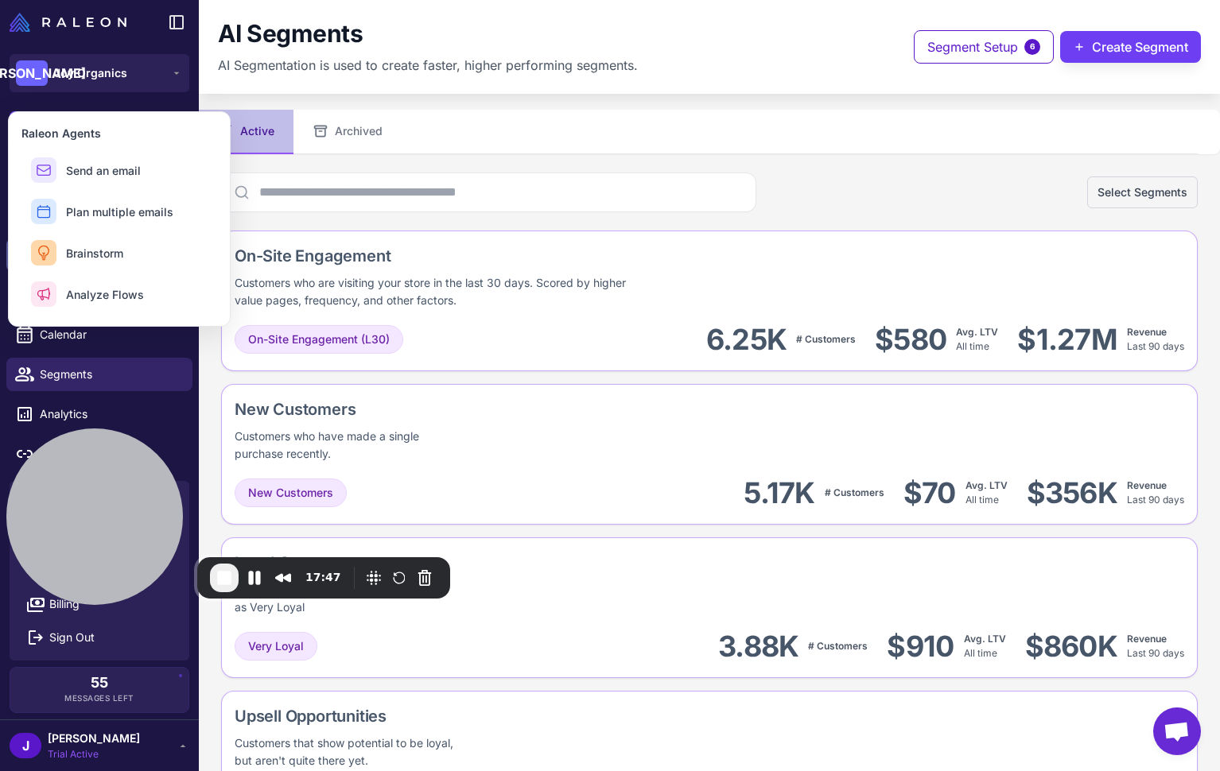
click at [115, 254] on span "Brainstorm" at bounding box center [94, 253] width 57 height 17
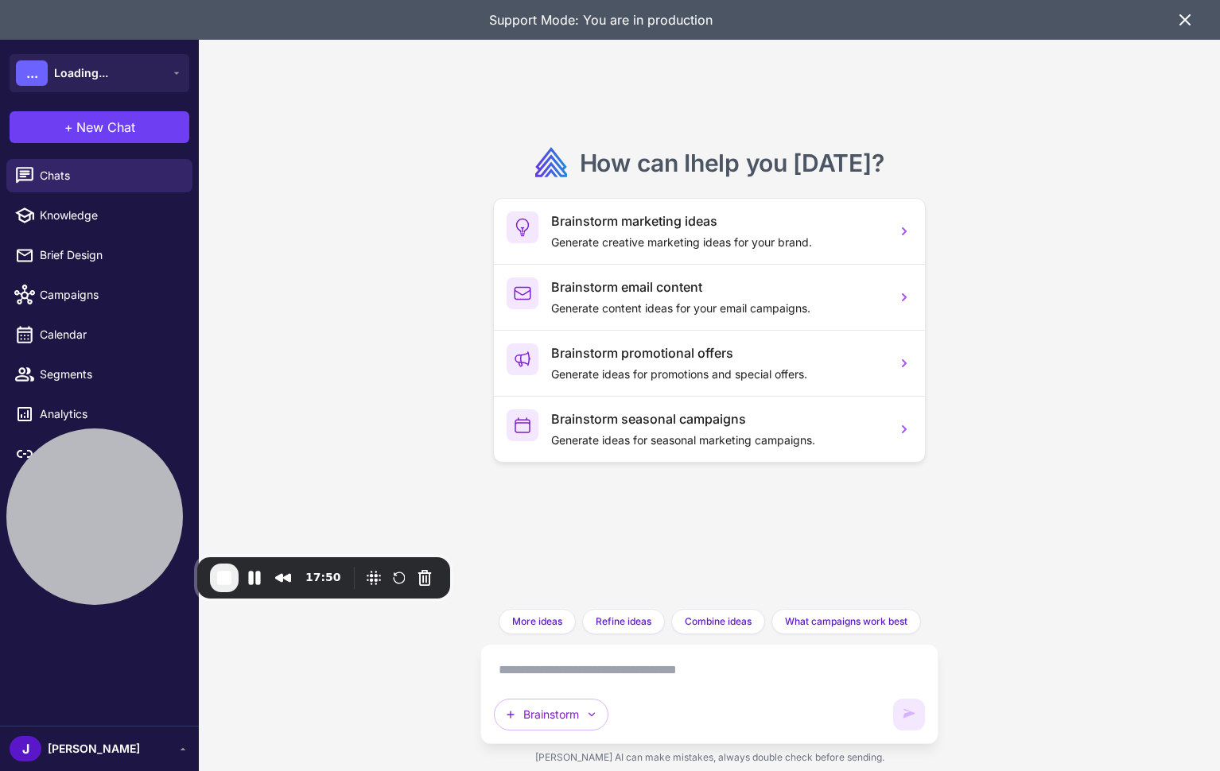
click at [387, 325] on div "How can I help you [DATE] ? Brainstorm marketing ideas Generate creative market…" at bounding box center [709, 385] width 1021 height 771
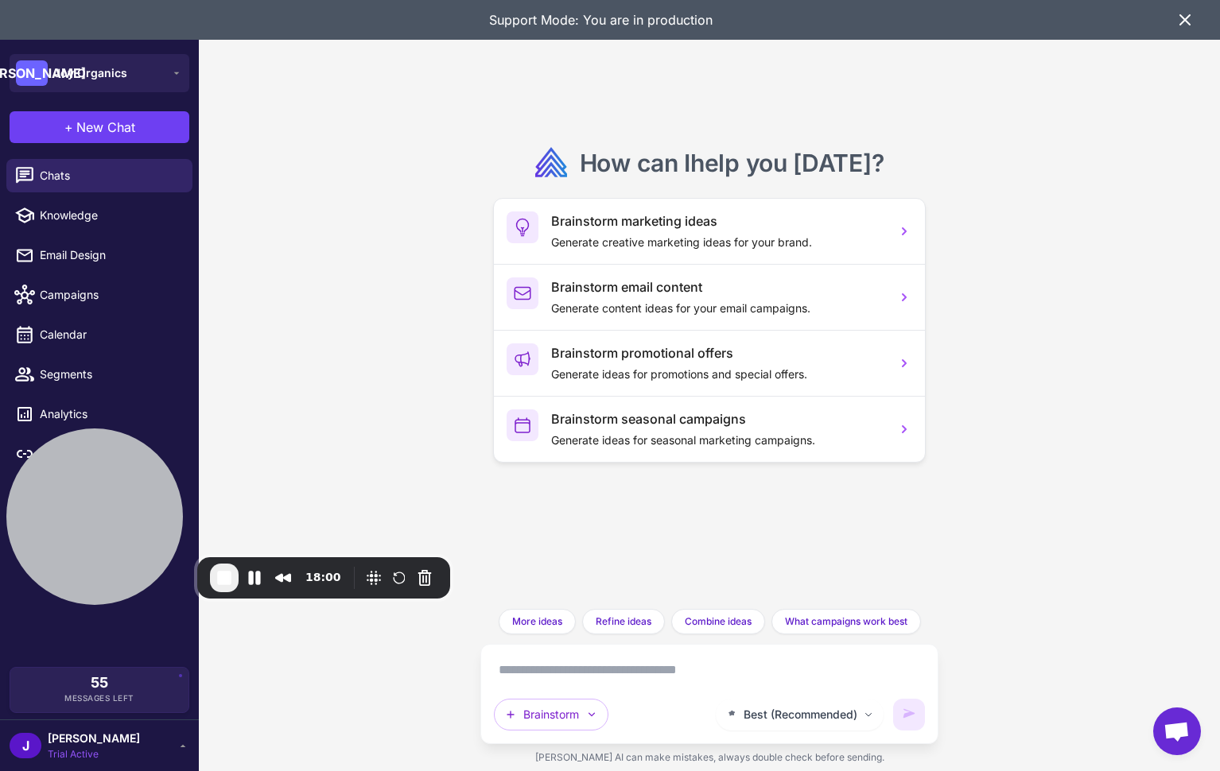
click at [408, 322] on div "How can I help you today ? Brainstorm marketing ideas Generate creative marketi…" at bounding box center [709, 385] width 1021 height 771
click at [584, 681] on textarea at bounding box center [709, 670] width 430 height 25
click at [437, 492] on div "How can I help you today ? Brainstorm marketing ideas Generate creative marketi…" at bounding box center [709, 385] width 1021 height 771
click at [387, 490] on div "How can I help you today ? Brainstorm marketing ideas Generate creative marketi…" at bounding box center [709, 385] width 1021 height 771
click at [268, 149] on div "How can I help you today ? Brainstorm marketing ideas Generate creative marketi…" at bounding box center [709, 385] width 1021 height 771
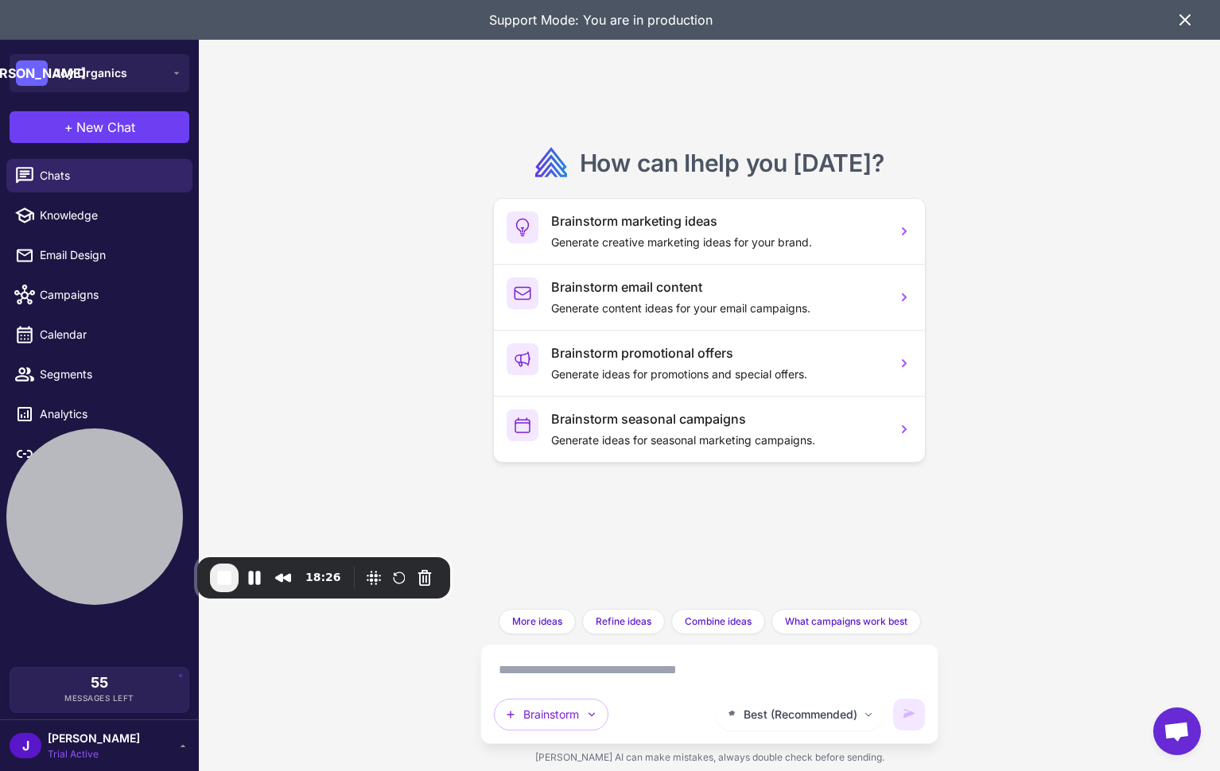
click at [1182, 17] on icon at bounding box center [1185, 20] width 10 height 10
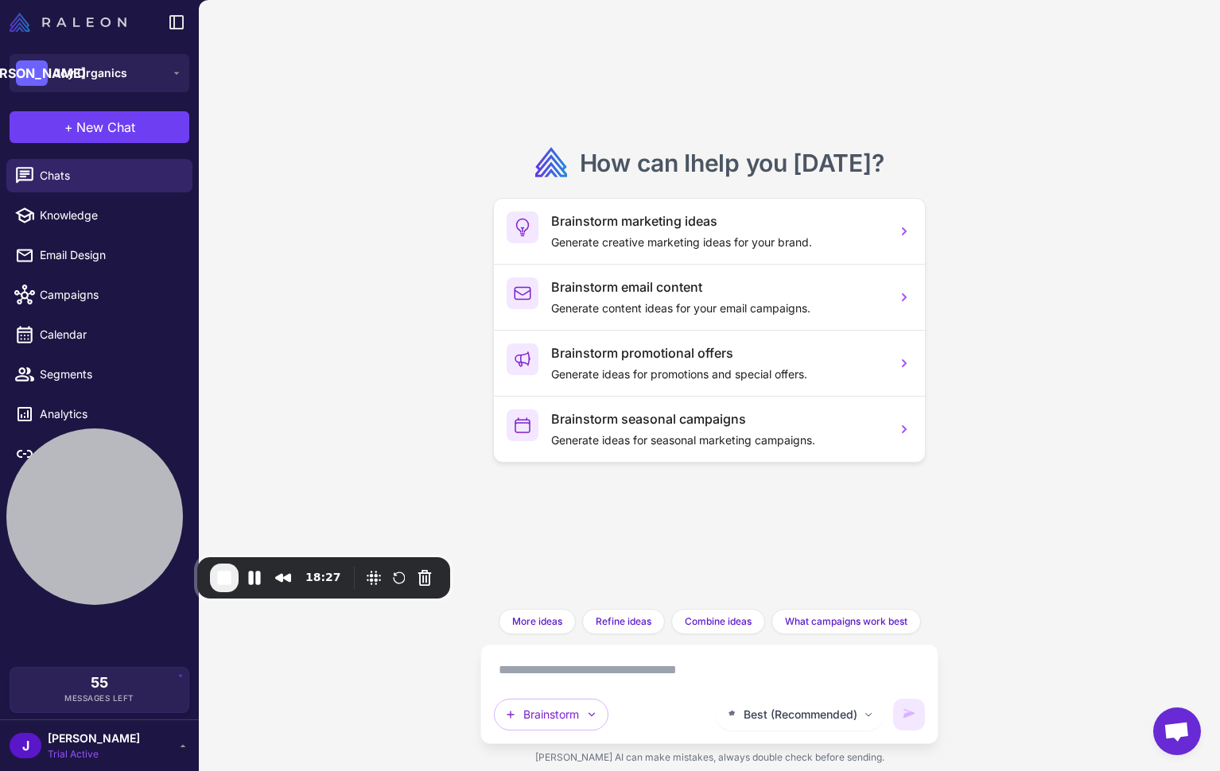
click at [76, 18] on img at bounding box center [68, 22] width 117 height 19
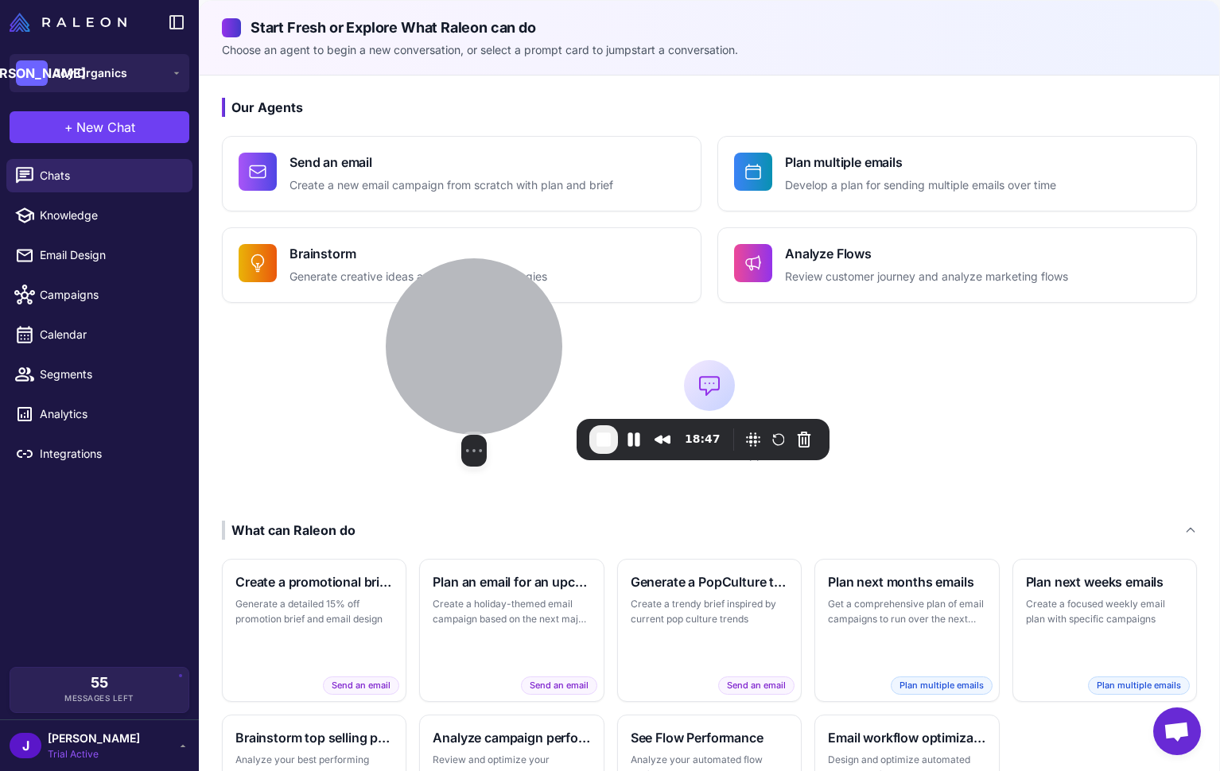
drag, startPoint x: 360, startPoint y: 447, endPoint x: 499, endPoint y: 372, distance: 158.0
click at [499, 372] on div at bounding box center [474, 346] width 177 height 177
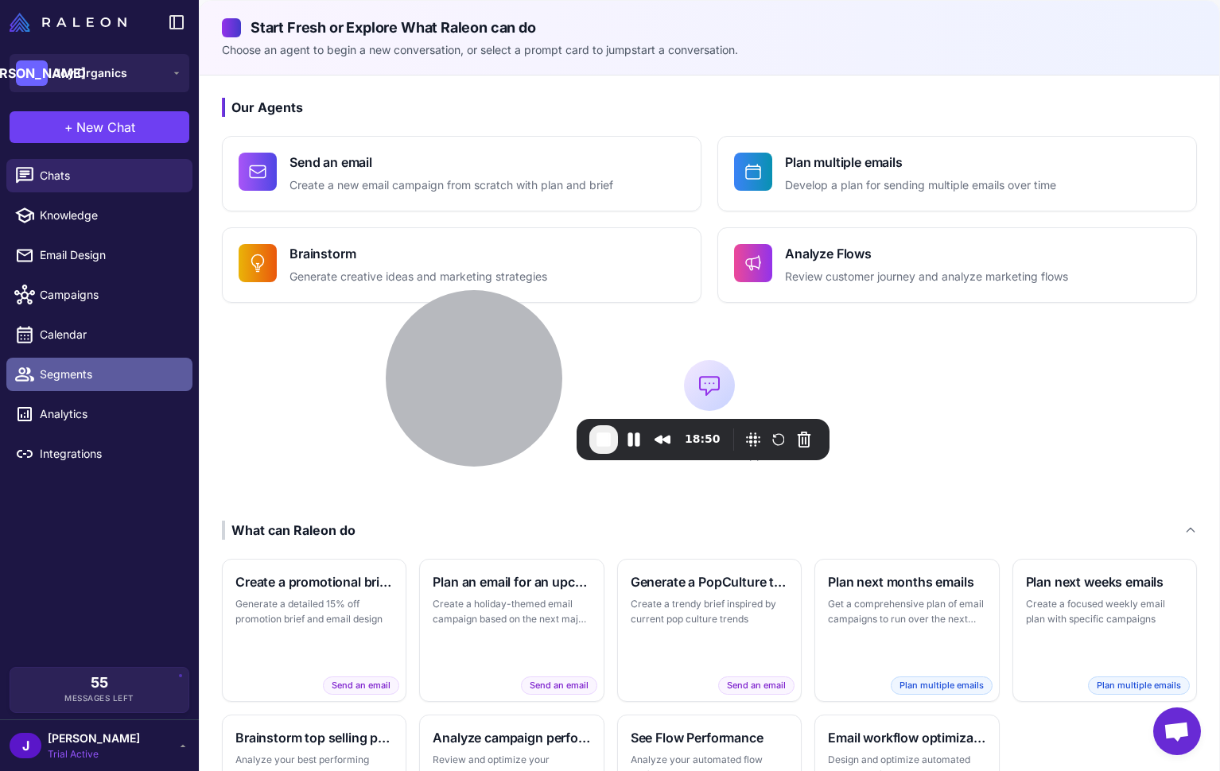
click at [87, 373] on span "Segments" at bounding box center [110, 374] width 140 height 17
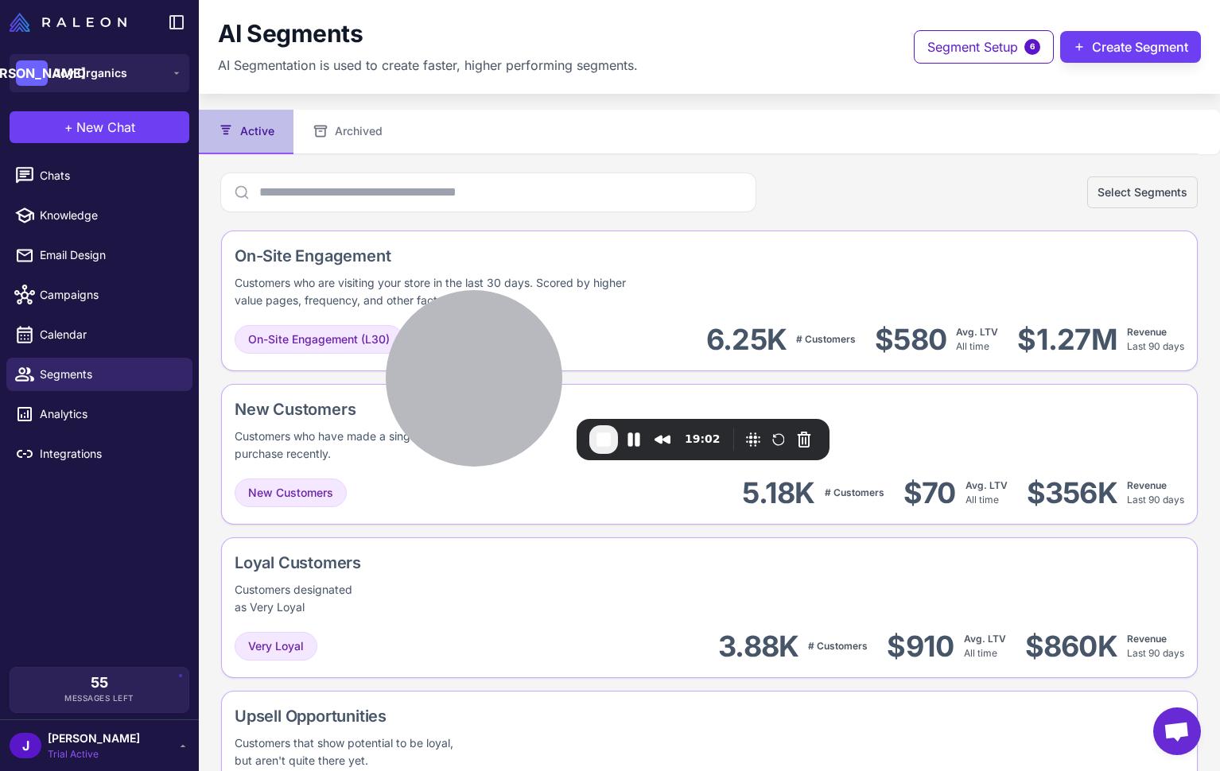
click at [101, 748] on div "J Jay Trial Active" at bounding box center [100, 746] width 180 height 32
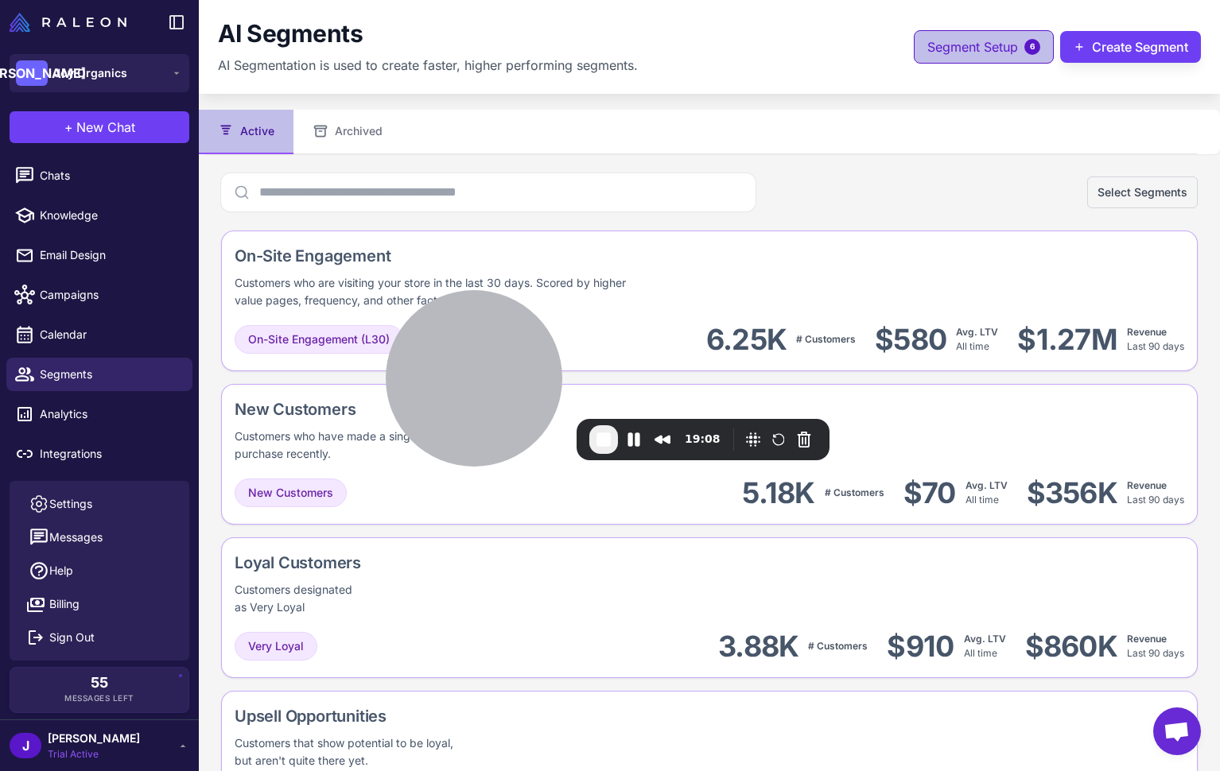
click at [973, 46] on span "Segment Setup" at bounding box center [972, 46] width 91 height 19
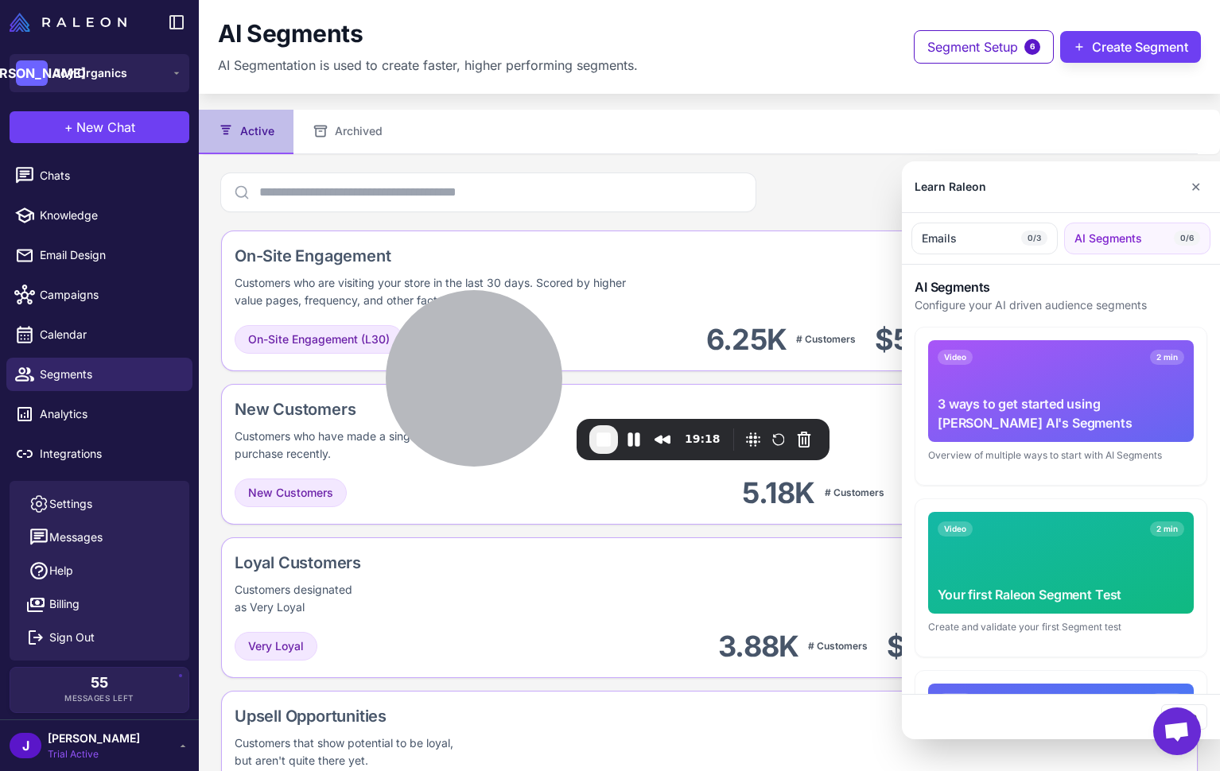
click at [607, 443] on span "End Recording" at bounding box center [603, 439] width 19 height 19
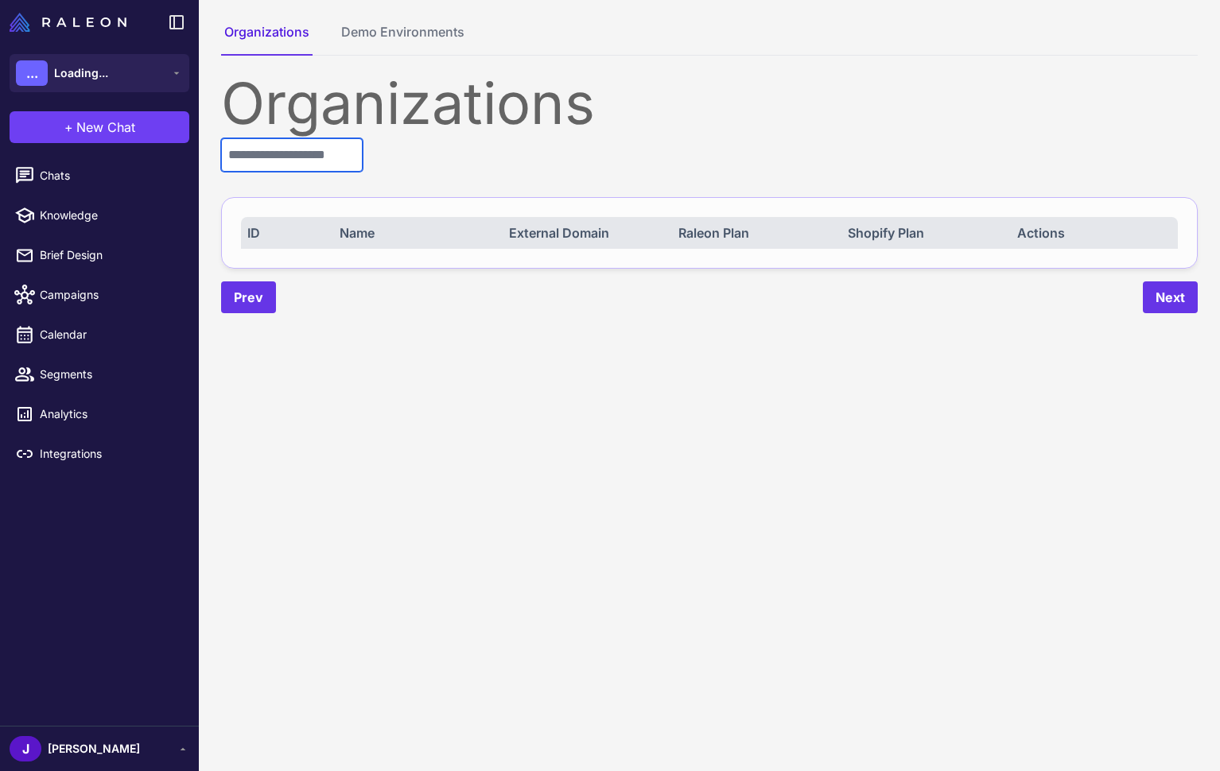
click at [274, 147] on input "text" at bounding box center [292, 154] width 142 height 33
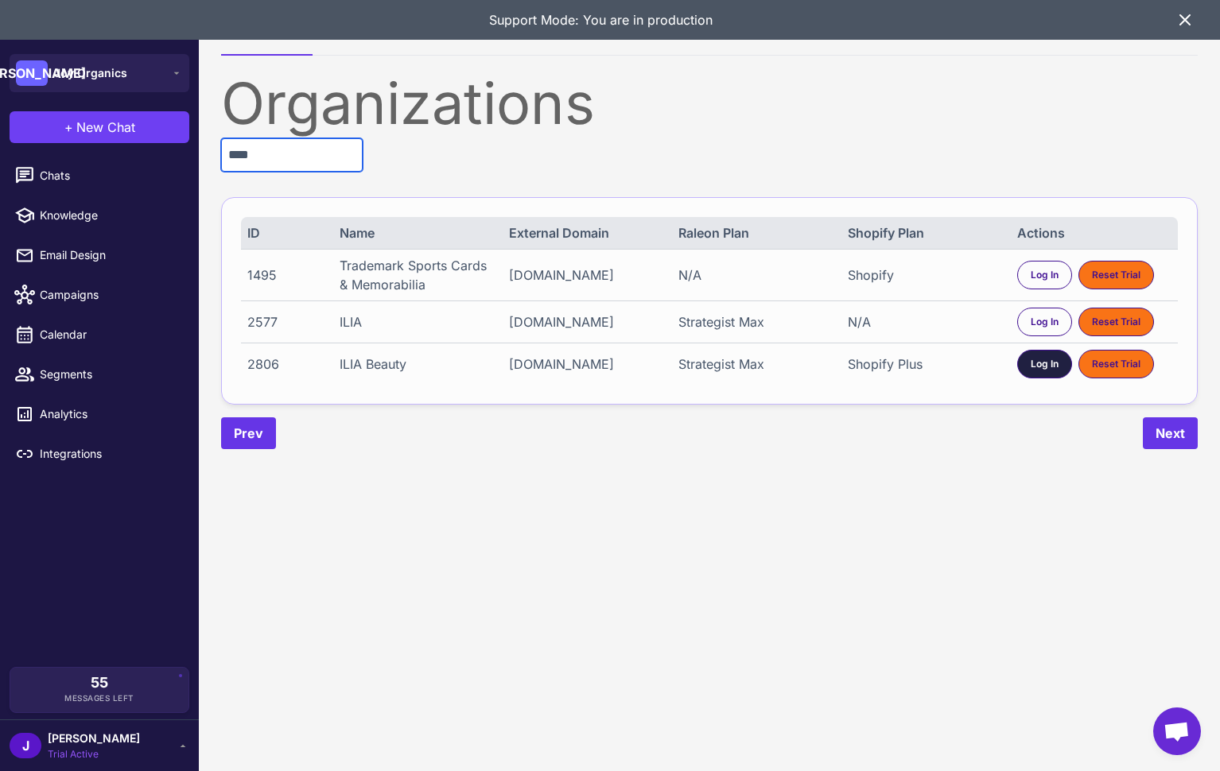
type input "****"
click at [1032, 366] on span "Log In" at bounding box center [1045, 364] width 28 height 14
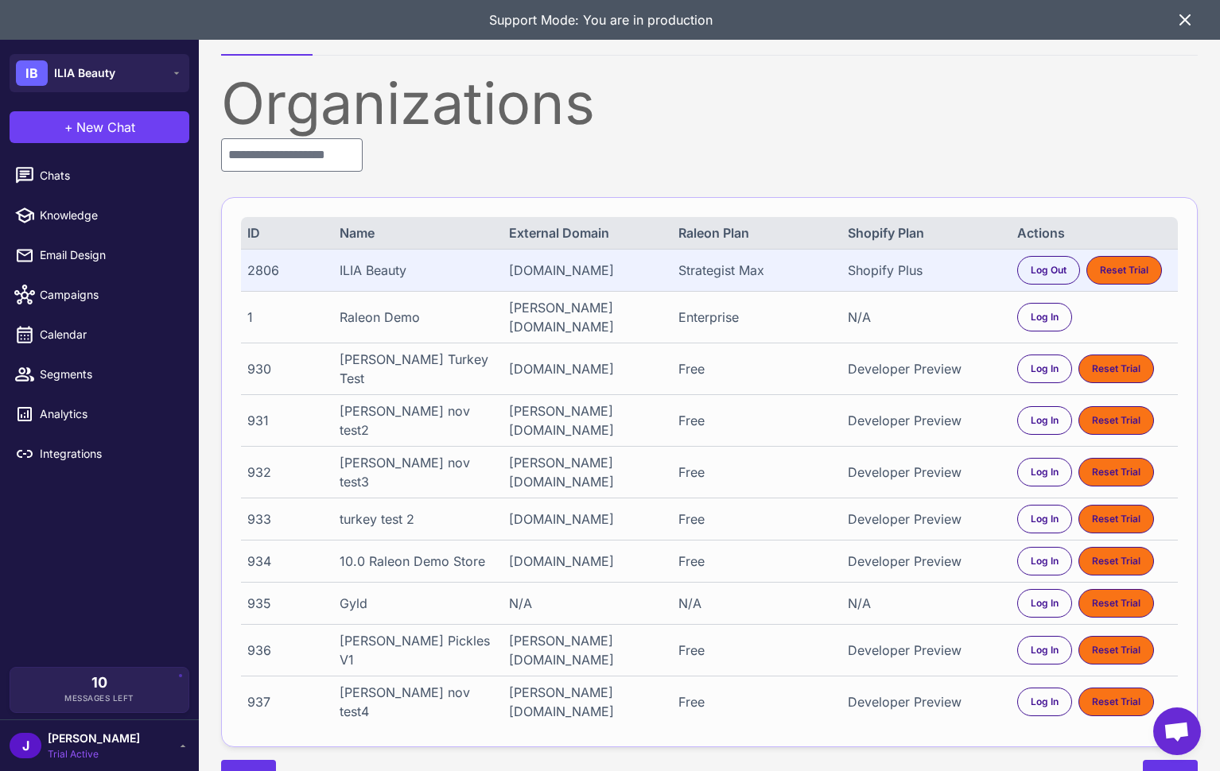
click at [85, 742] on span "[PERSON_NAME]" at bounding box center [94, 738] width 92 height 17
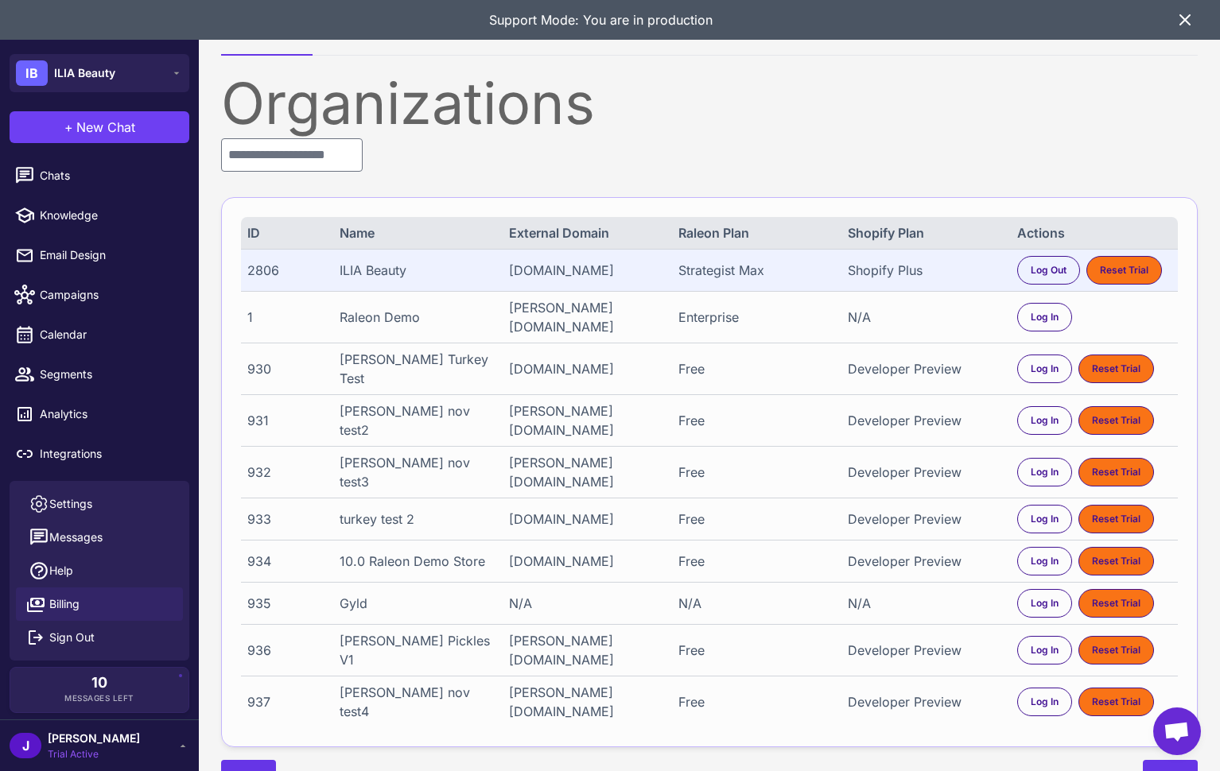
click at [84, 597] on link "Billing" at bounding box center [99, 604] width 167 height 33
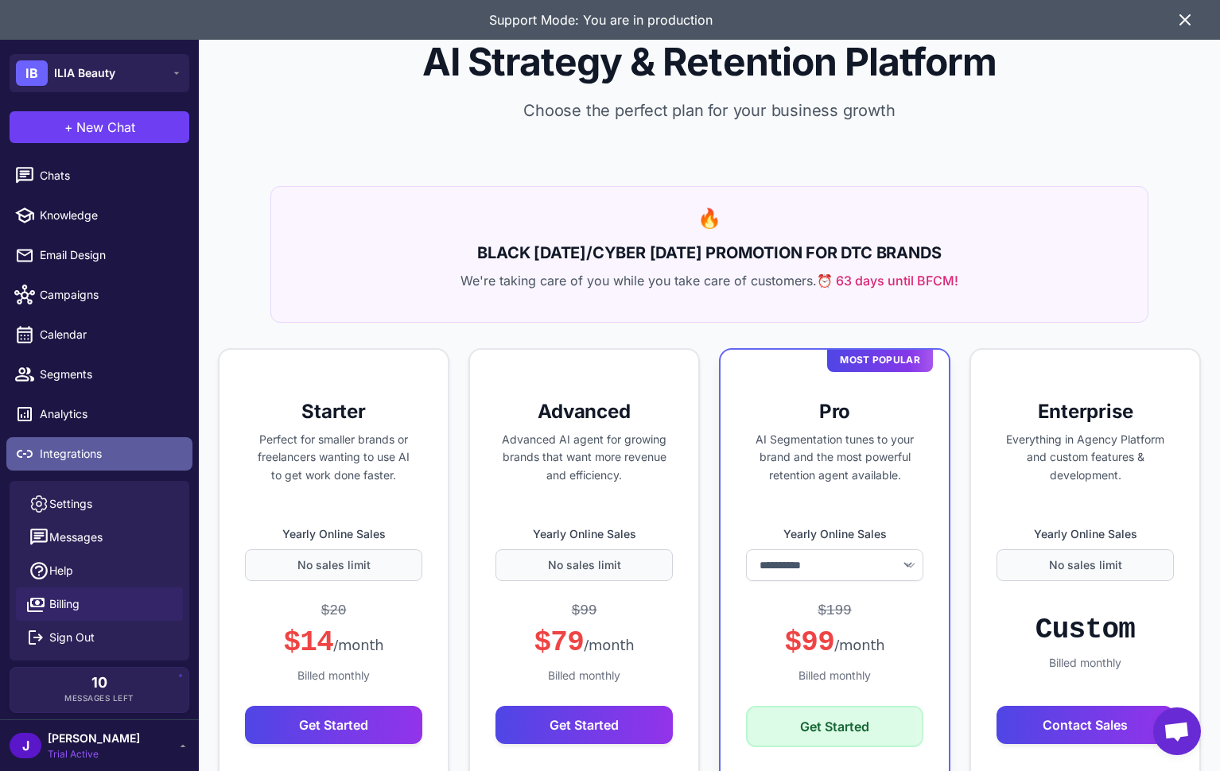
click at [60, 455] on span "Integrations" at bounding box center [110, 453] width 140 height 17
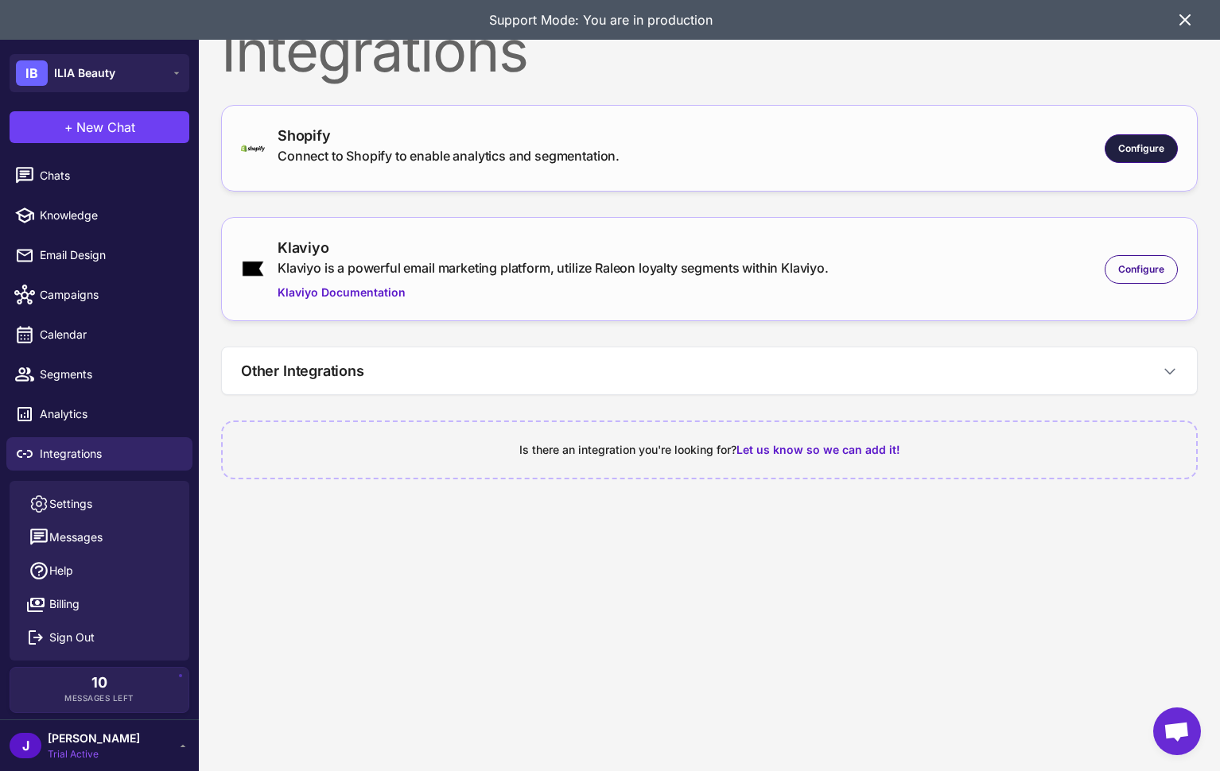
click at [1171, 143] on div "Configure" at bounding box center [1141, 148] width 73 height 29
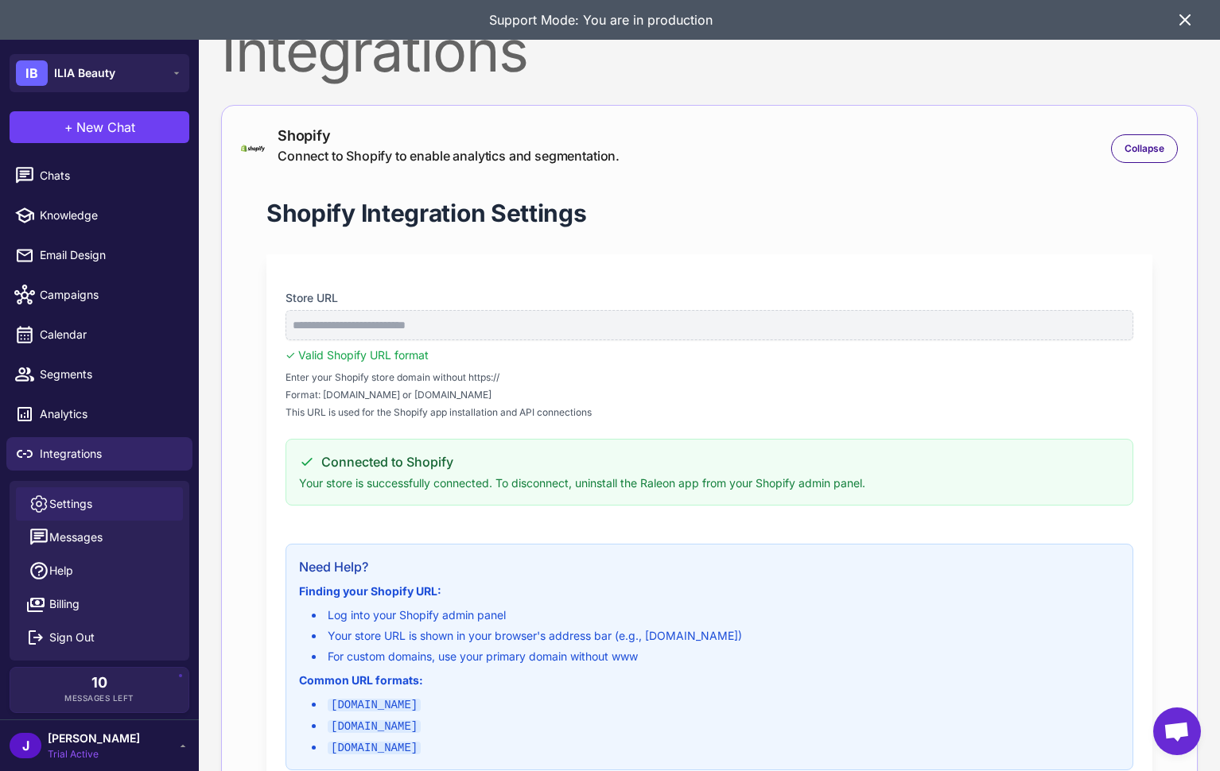
click at [68, 503] on span "Settings" at bounding box center [70, 503] width 43 height 17
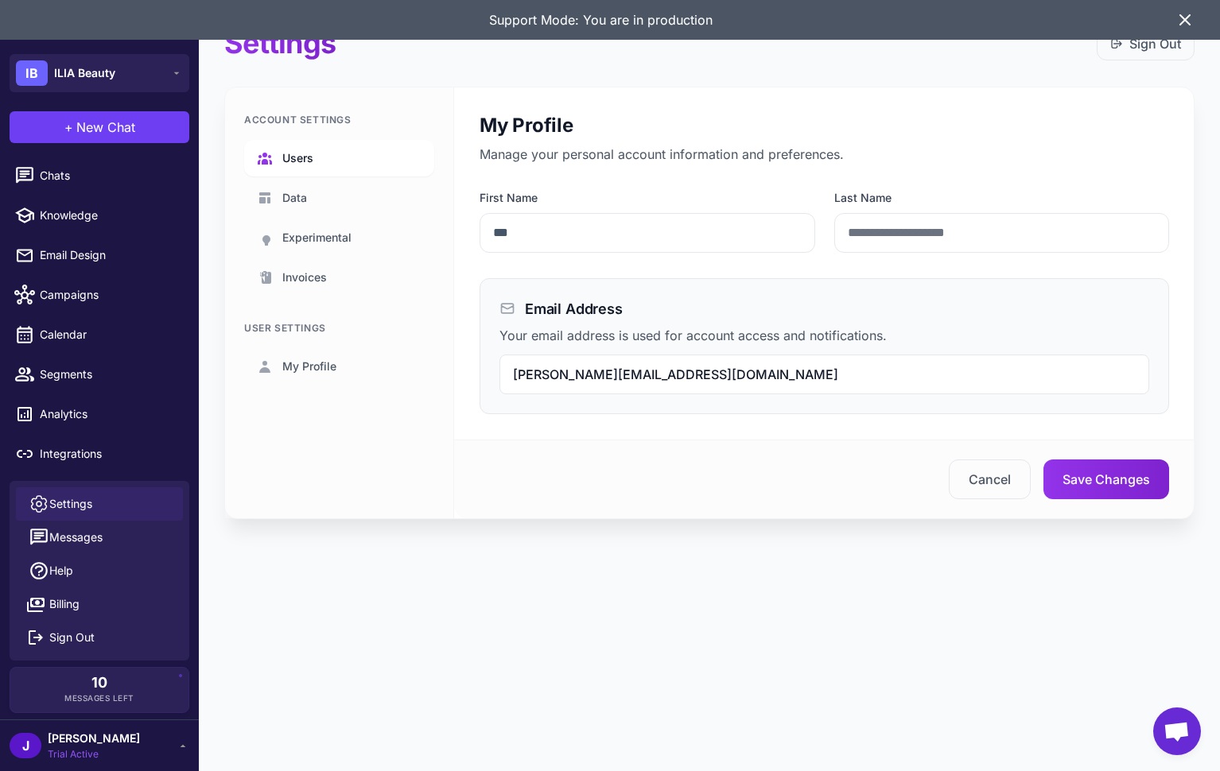
click at [282, 146] on link "Users" at bounding box center [339, 158] width 190 height 37
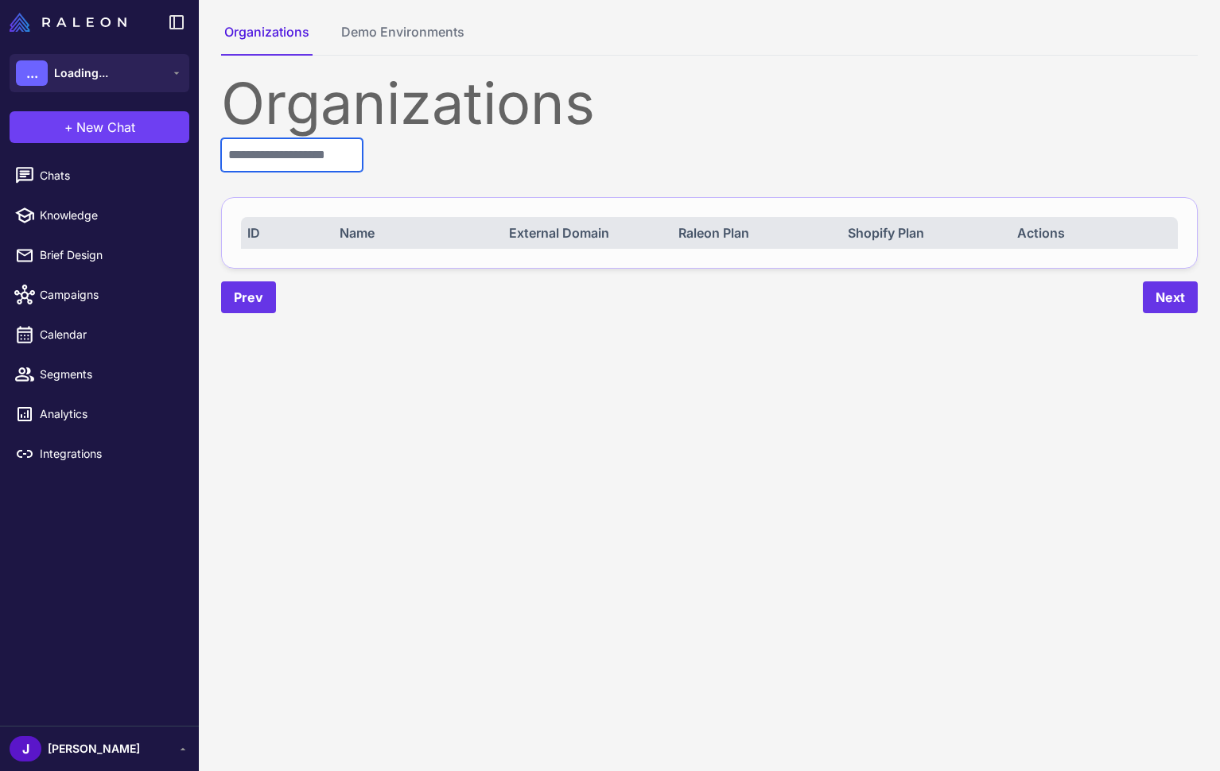
drag, startPoint x: 286, startPoint y: 162, endPoint x: 309, endPoint y: 164, distance: 23.1
click at [289, 164] on input "text" at bounding box center [292, 154] width 142 height 33
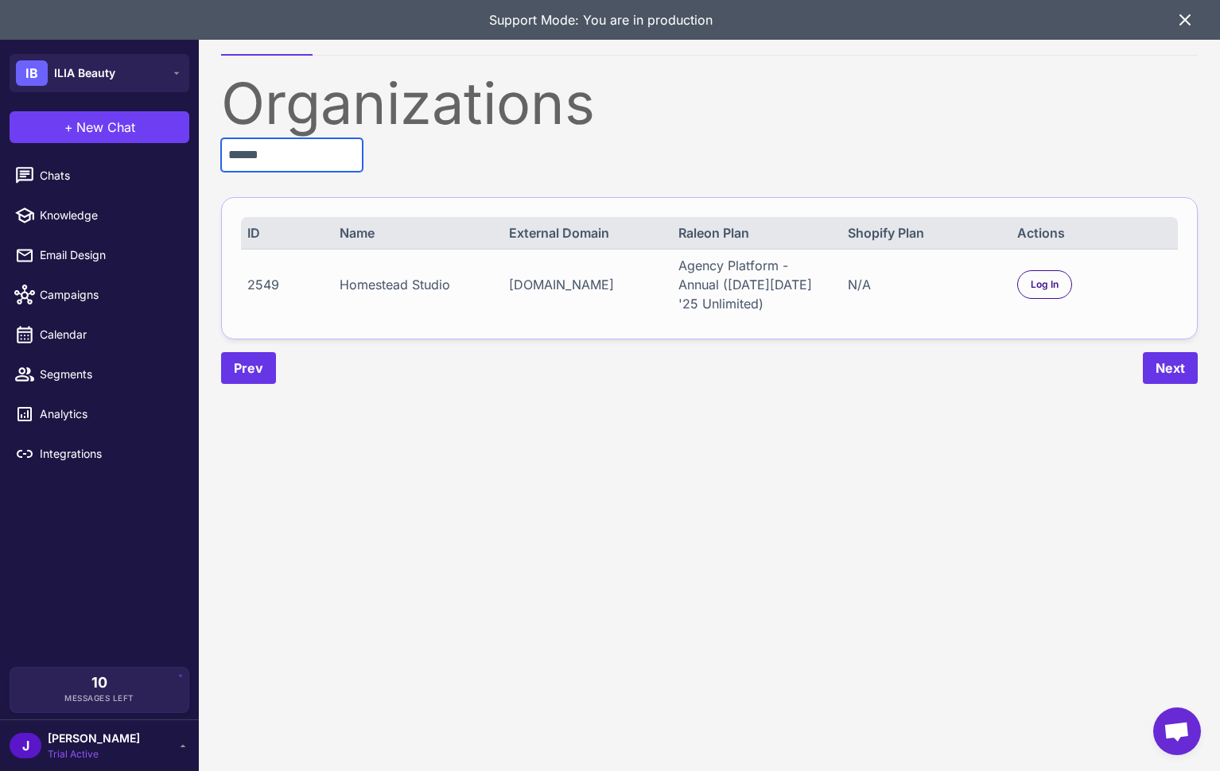
click at [293, 150] on input "******" at bounding box center [292, 154] width 142 height 33
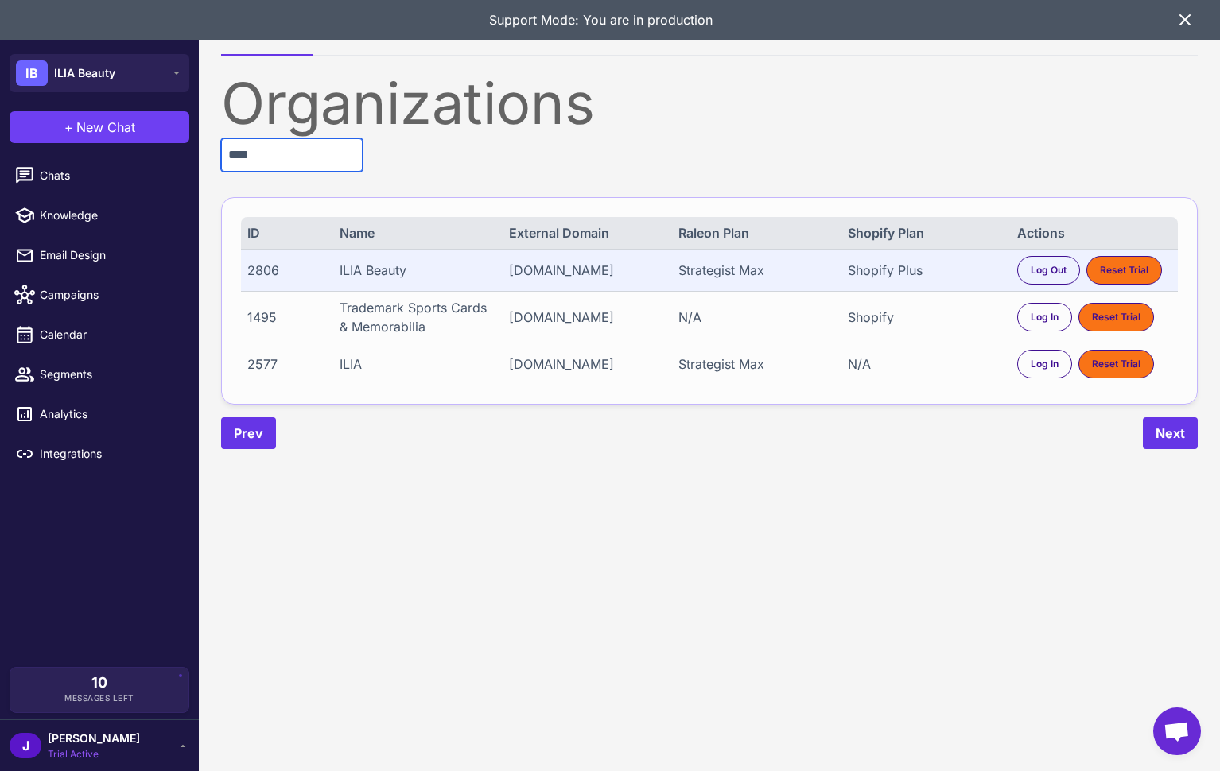
type input "****"
click at [701, 275] on div "Strategist Max" at bounding box center [755, 270] width 154 height 19
click at [703, 274] on div "Strategist Max" at bounding box center [755, 270] width 154 height 19
click at [701, 274] on div "Strategist Max" at bounding box center [755, 270] width 154 height 19
click at [698, 371] on div "Strategist Max" at bounding box center [755, 364] width 154 height 19
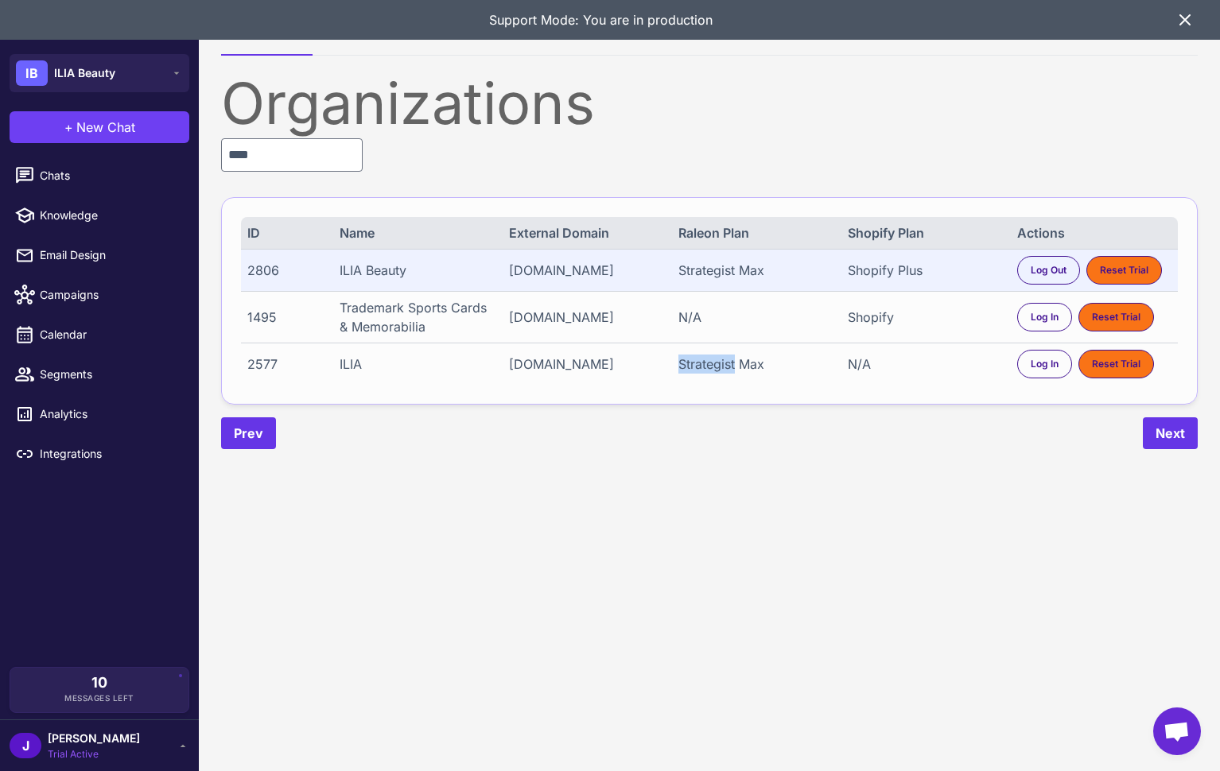
click at [697, 371] on div "Strategist Max" at bounding box center [755, 364] width 154 height 19
click at [1038, 370] on span "Log In" at bounding box center [1045, 364] width 28 height 14
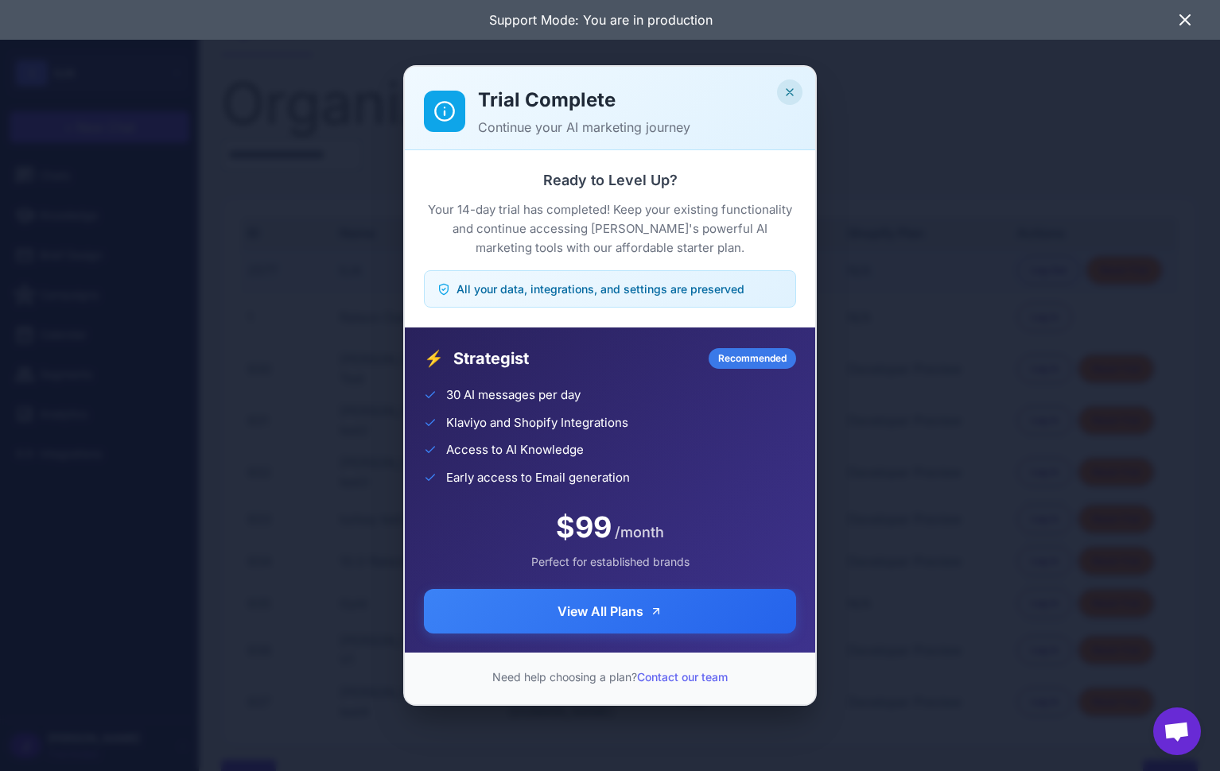
click at [789, 94] on icon "Close" at bounding box center [789, 92] width 13 height 13
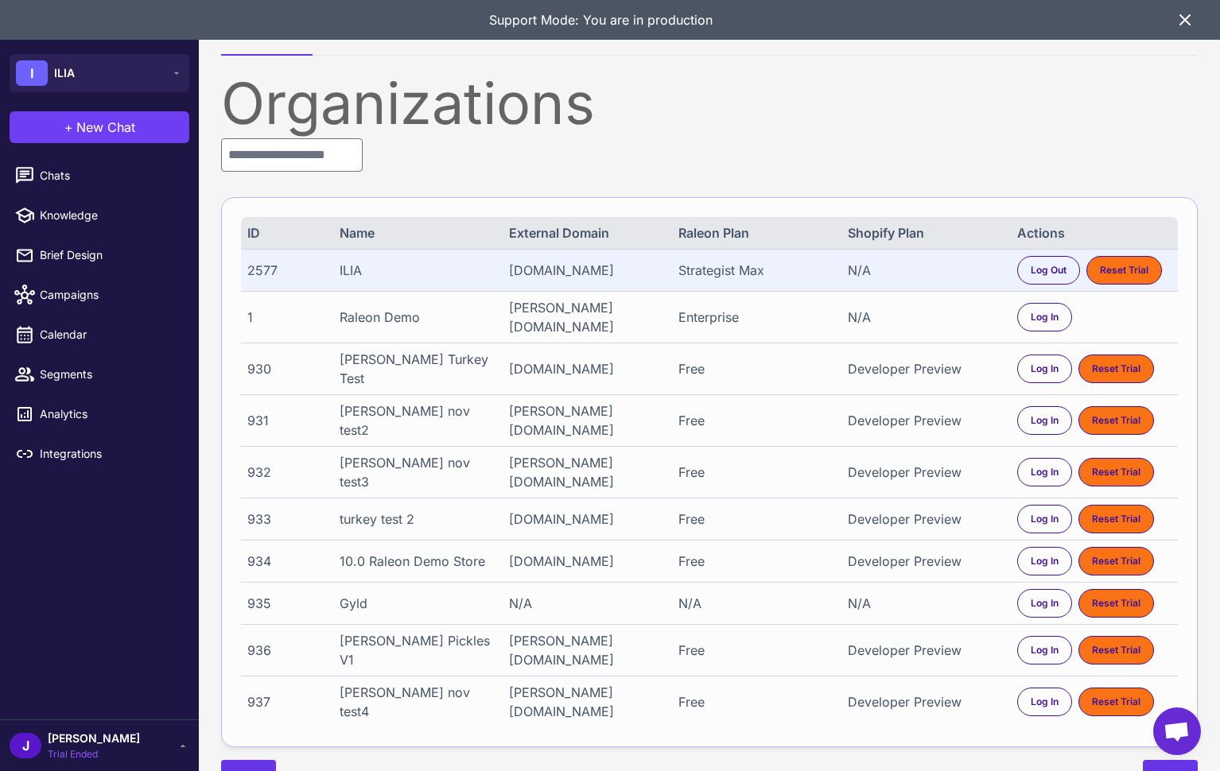
click at [97, 748] on span "Trial Ended" at bounding box center [94, 755] width 92 height 14
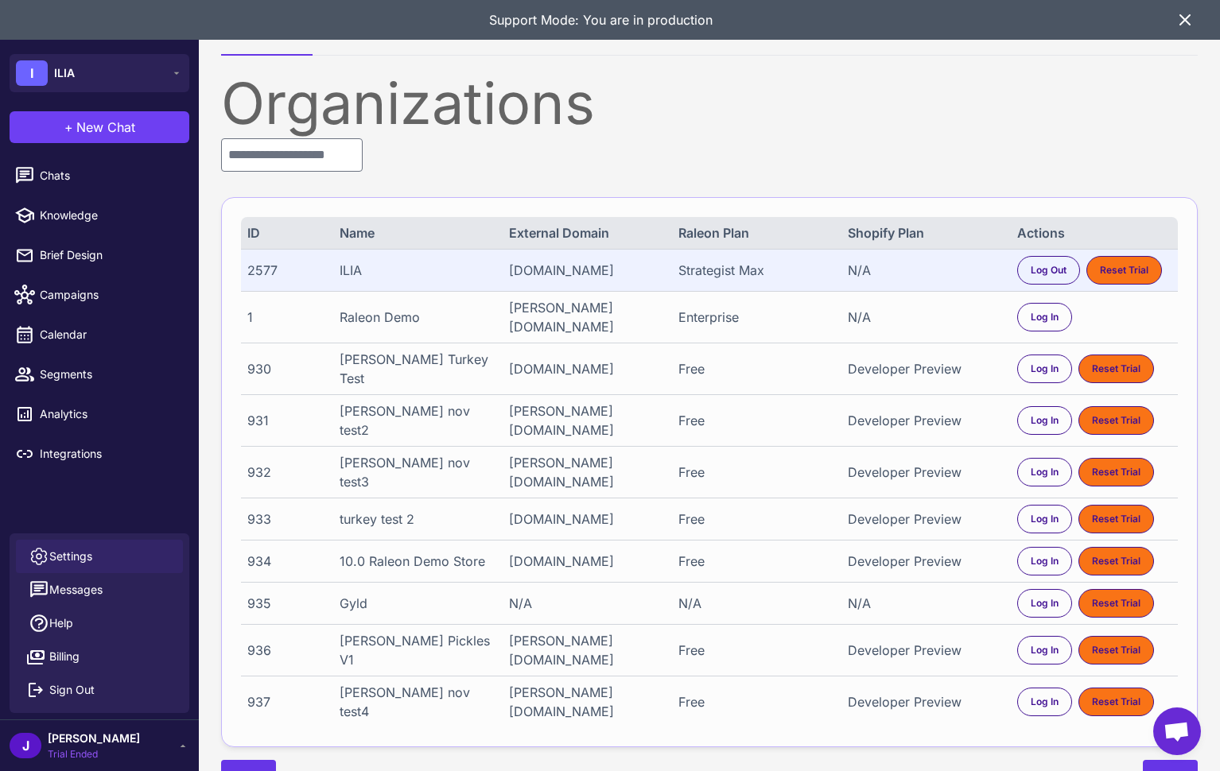
click at [76, 556] on span "Settings" at bounding box center [70, 556] width 43 height 17
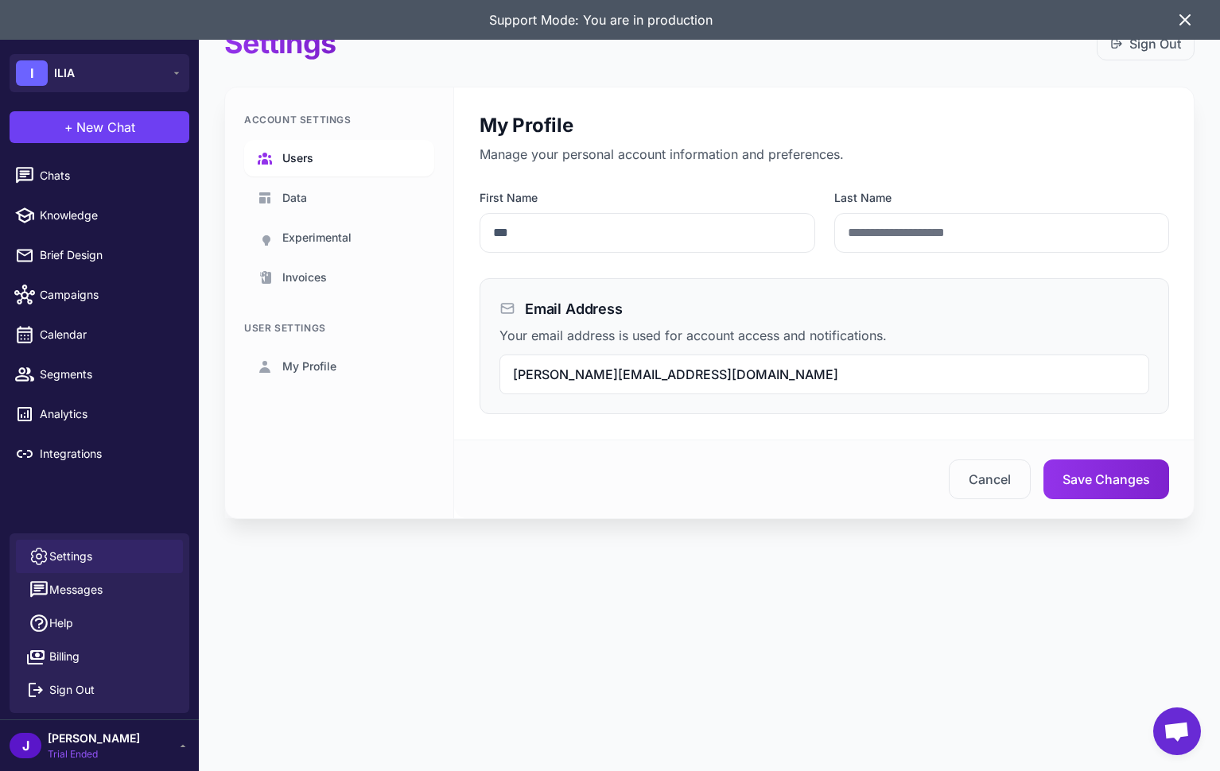
click at [300, 158] on span "Users" at bounding box center [297, 158] width 31 height 17
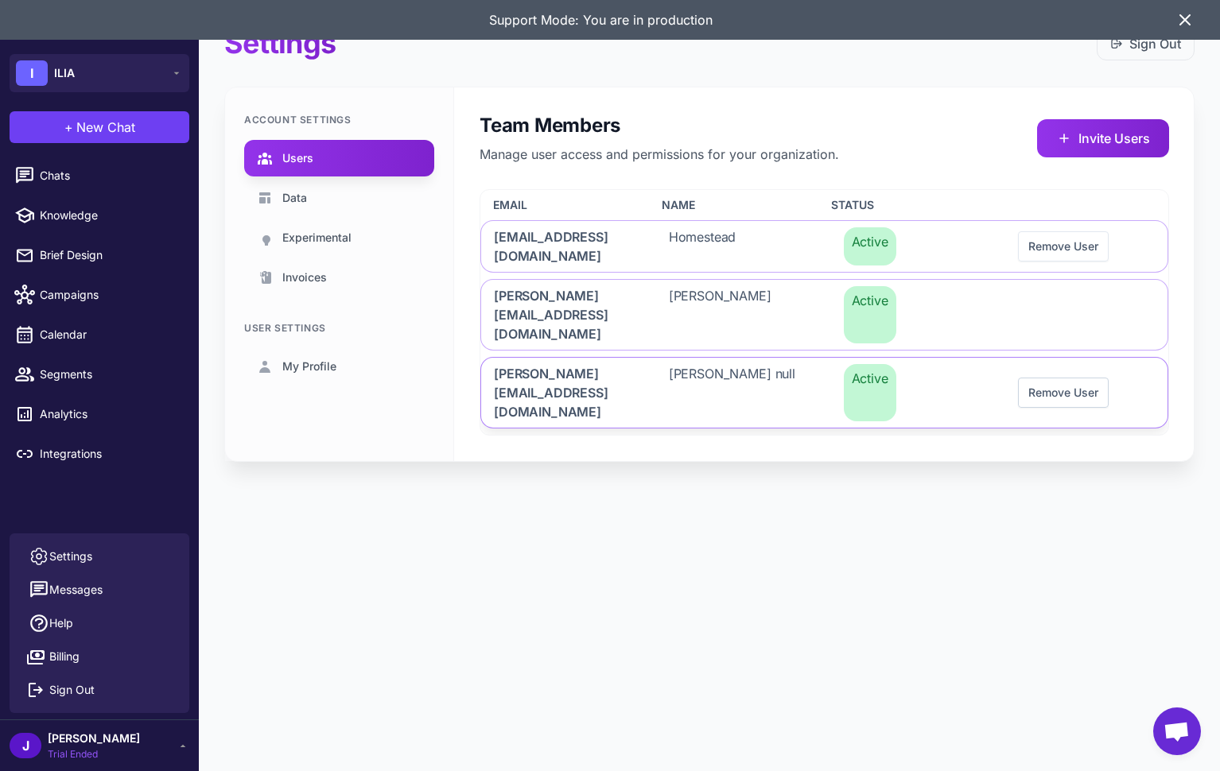
click at [1053, 378] on button "Remove User" at bounding box center [1063, 393] width 91 height 30
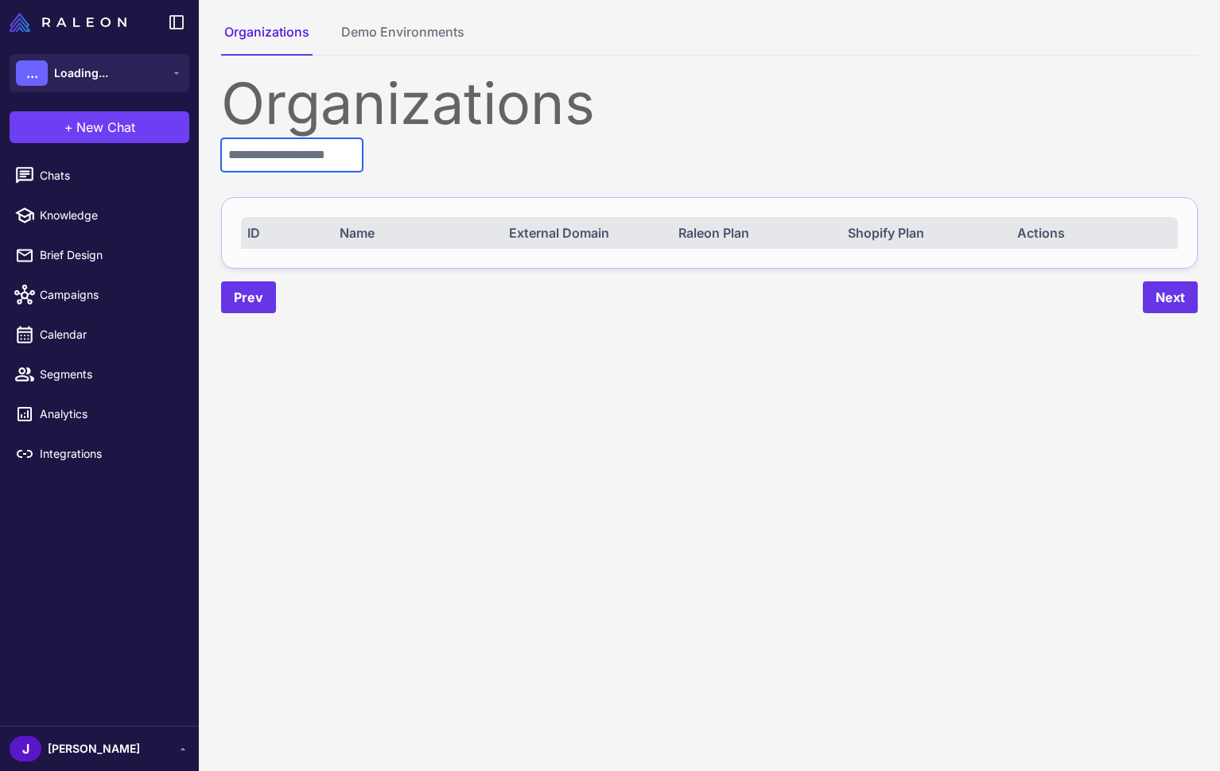
click at [305, 147] on input "text" at bounding box center [292, 154] width 142 height 33
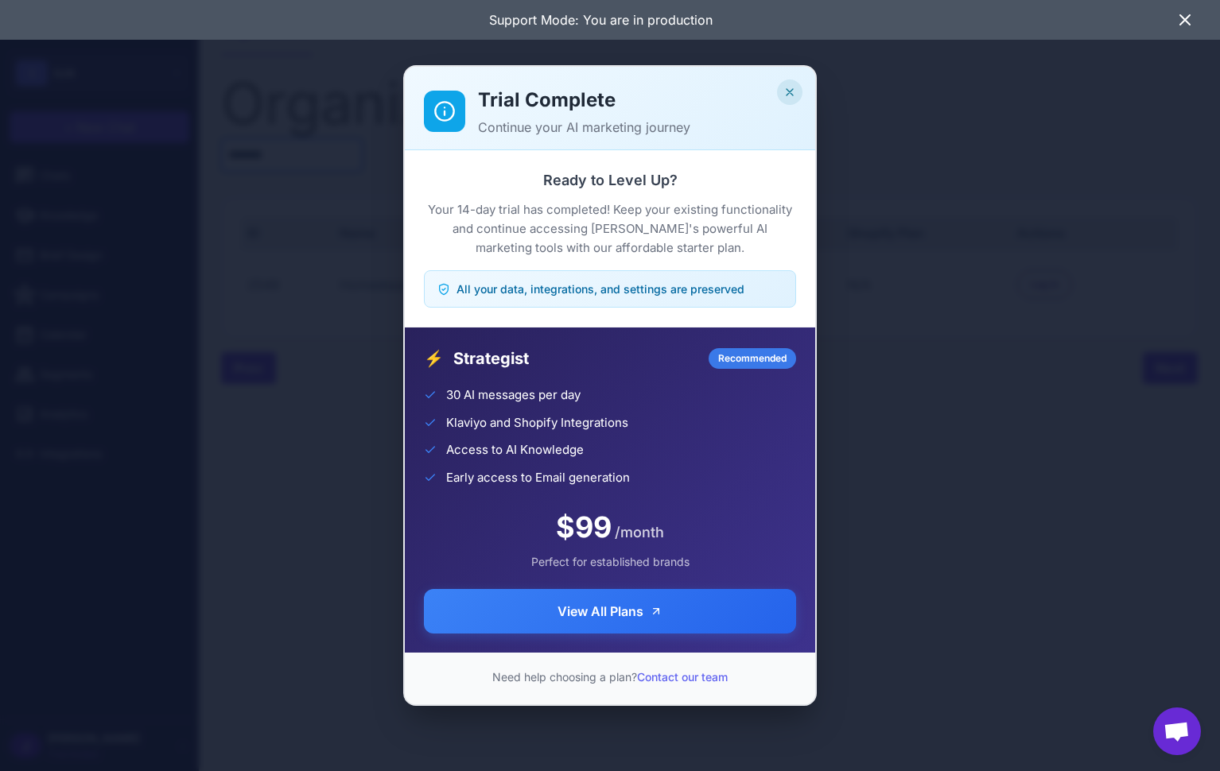
type input "*******"
click at [788, 90] on icon "Close" at bounding box center [789, 92] width 13 height 13
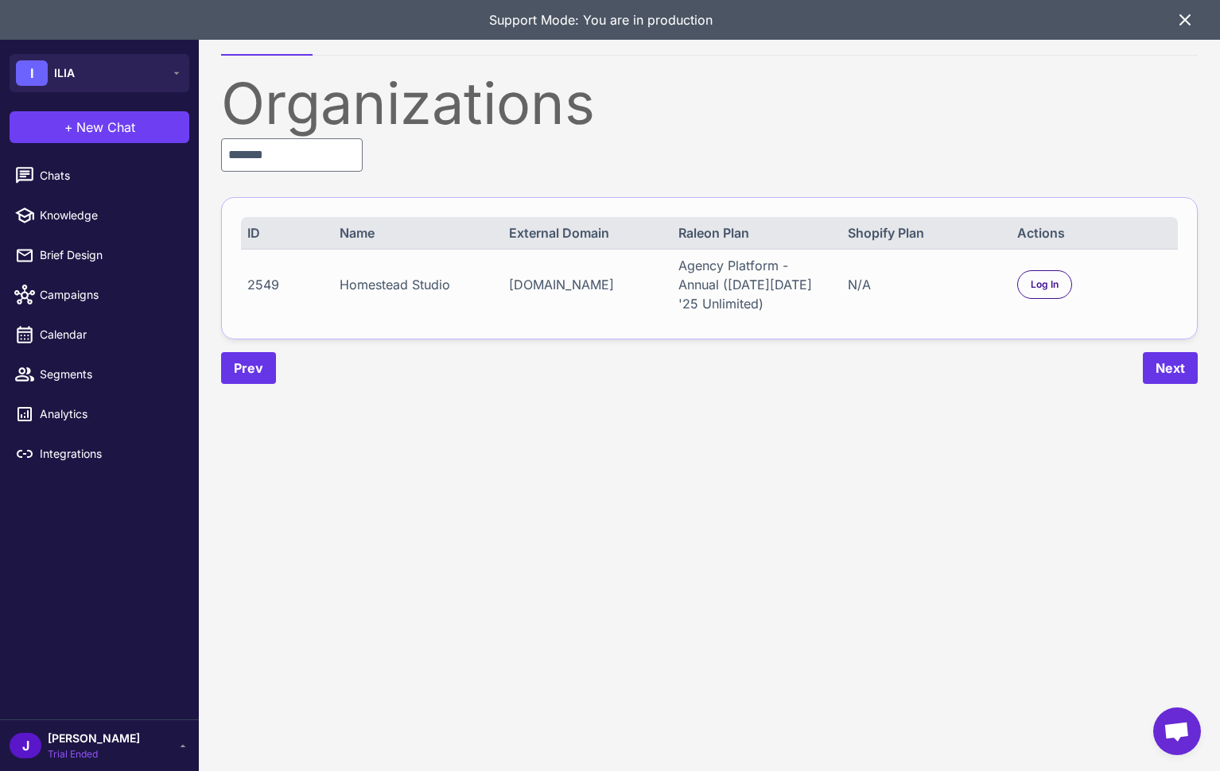
click at [973, 286] on div "N/A" at bounding box center [925, 284] width 154 height 19
click at [1066, 279] on div "Log In" at bounding box center [1044, 284] width 55 height 29
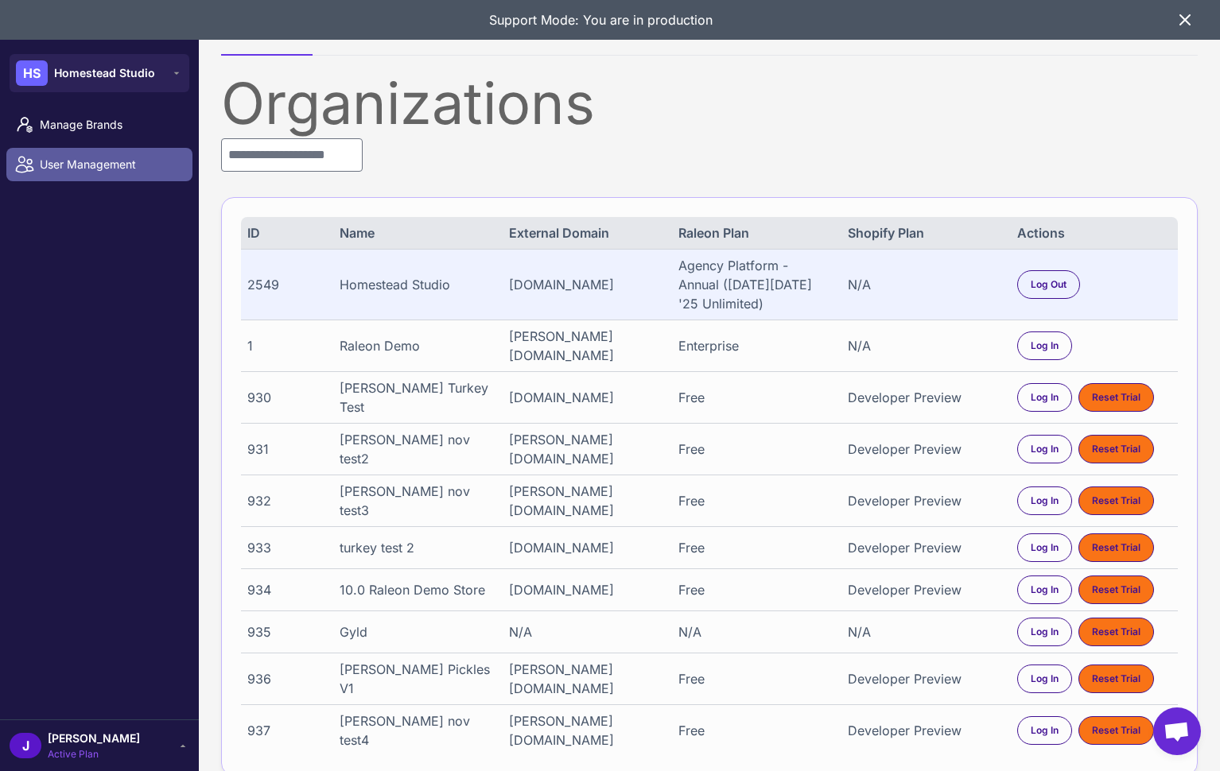
click at [117, 166] on span "User Management" at bounding box center [110, 164] width 140 height 17
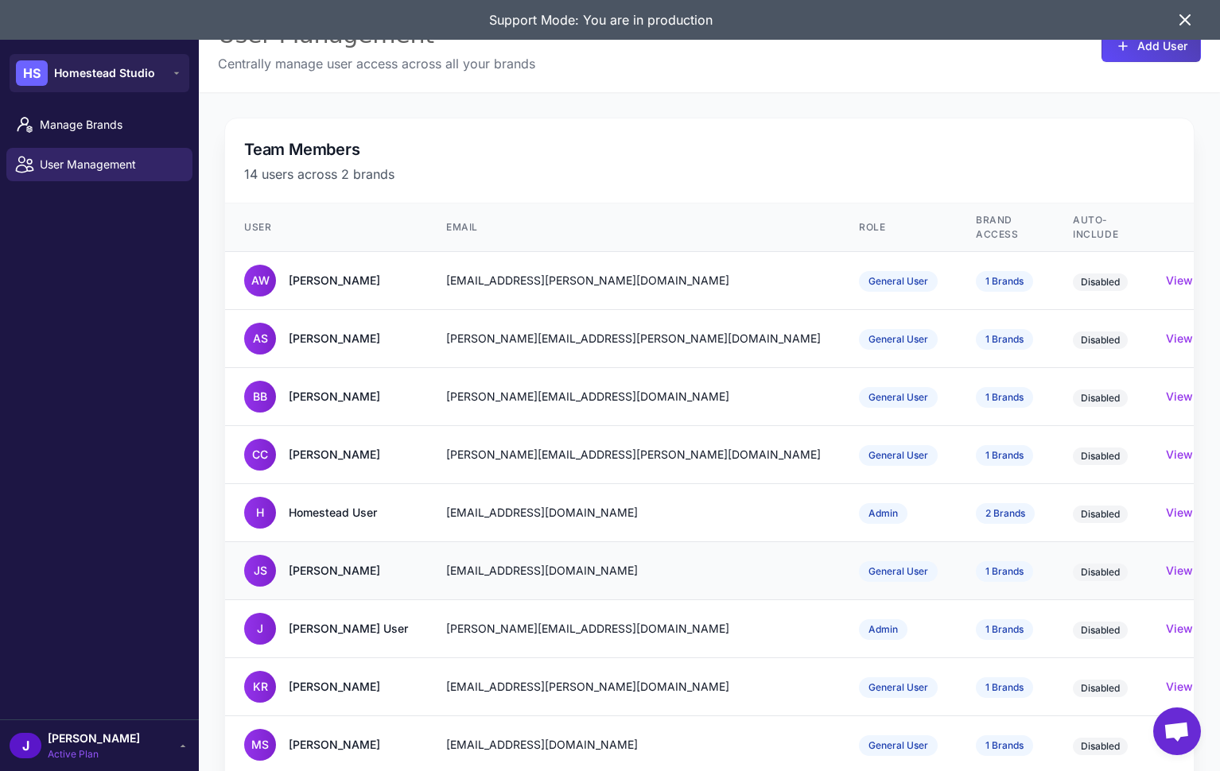
scroll to position [319, 0]
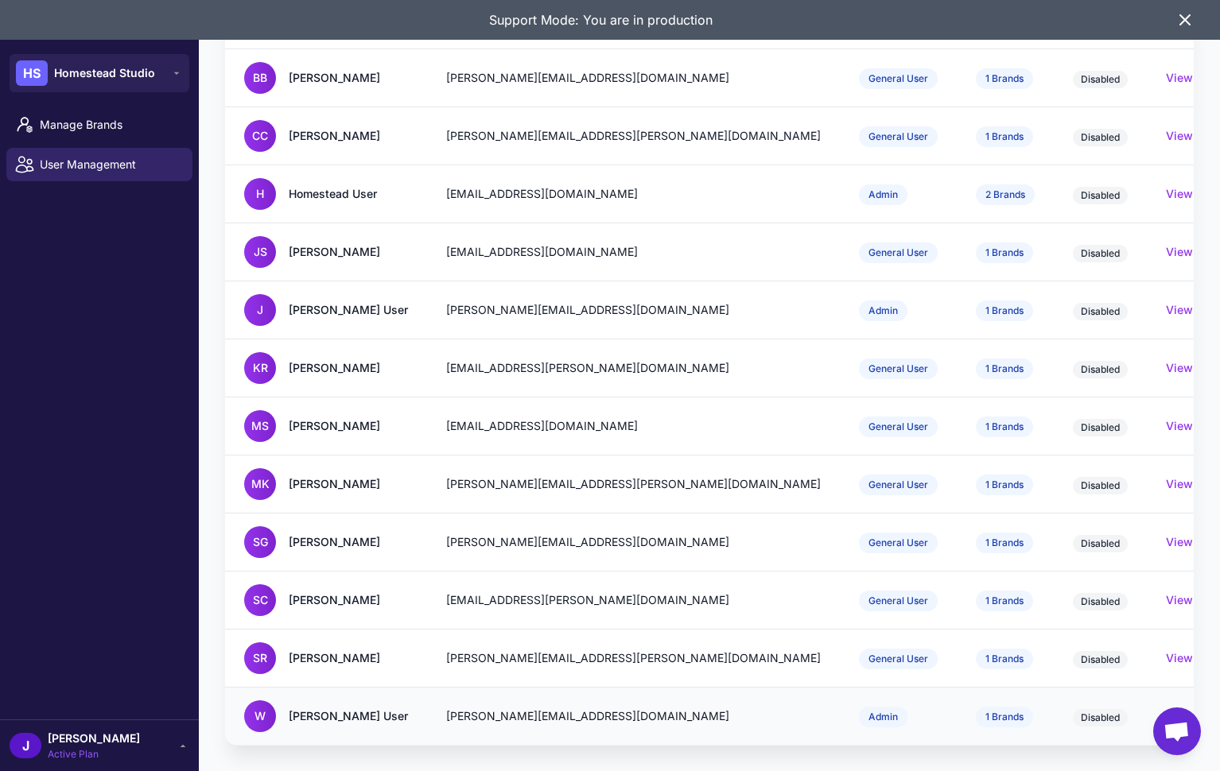
click at [513, 716] on div "[PERSON_NAME][EMAIL_ADDRESS][DOMAIN_NAME]" at bounding box center [633, 716] width 375 height 17
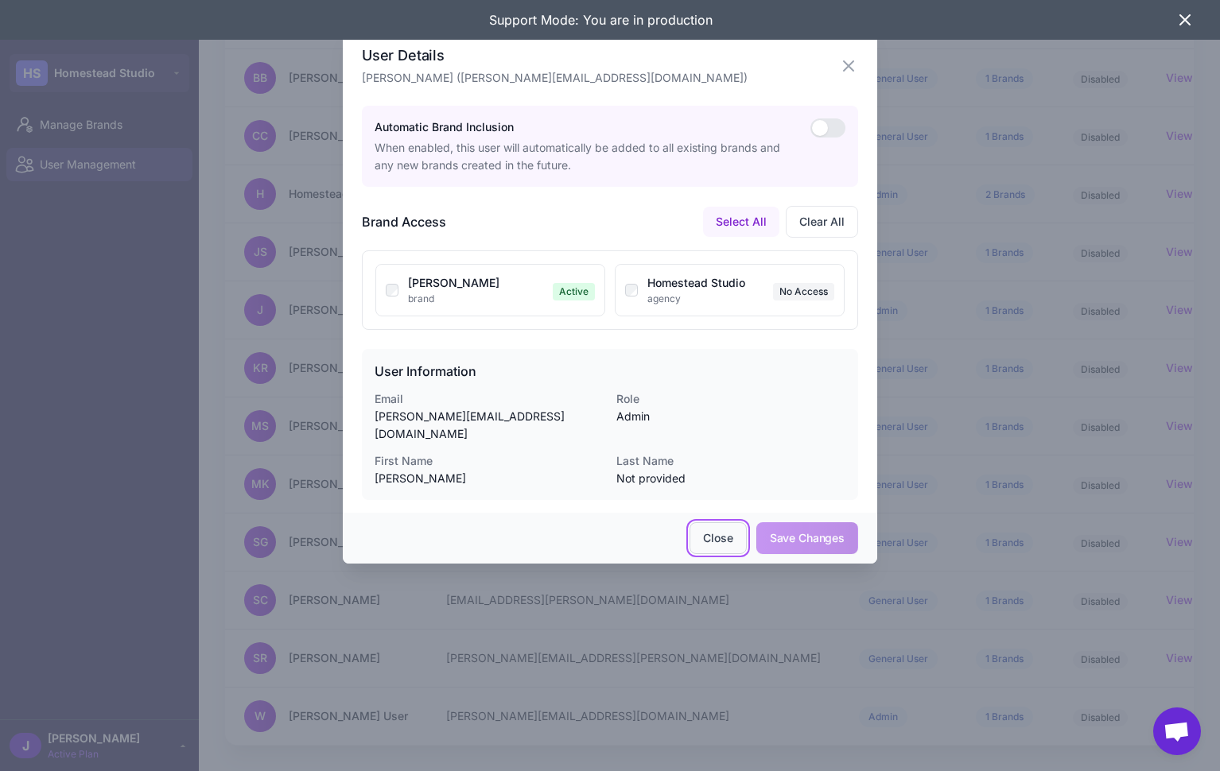
click at [709, 523] on button "Close" at bounding box center [718, 539] width 56 height 32
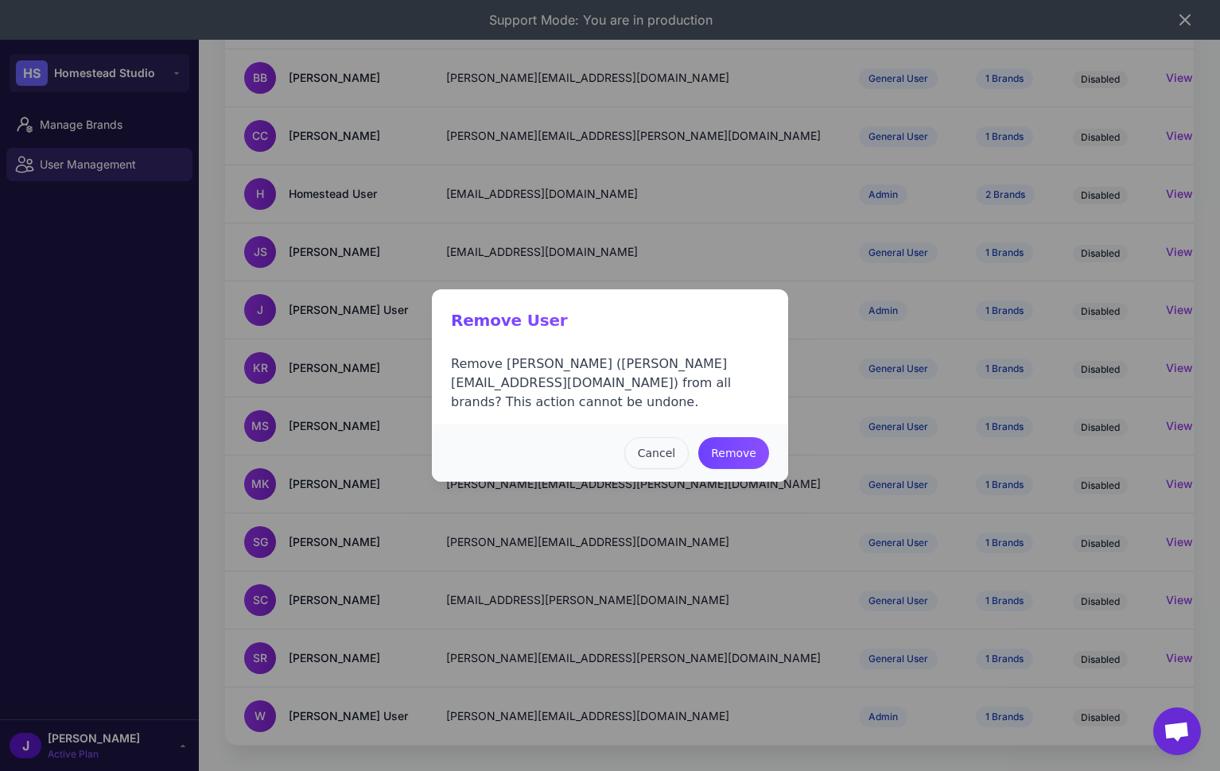
click at [661, 451] on button "Cancel" at bounding box center [656, 453] width 64 height 32
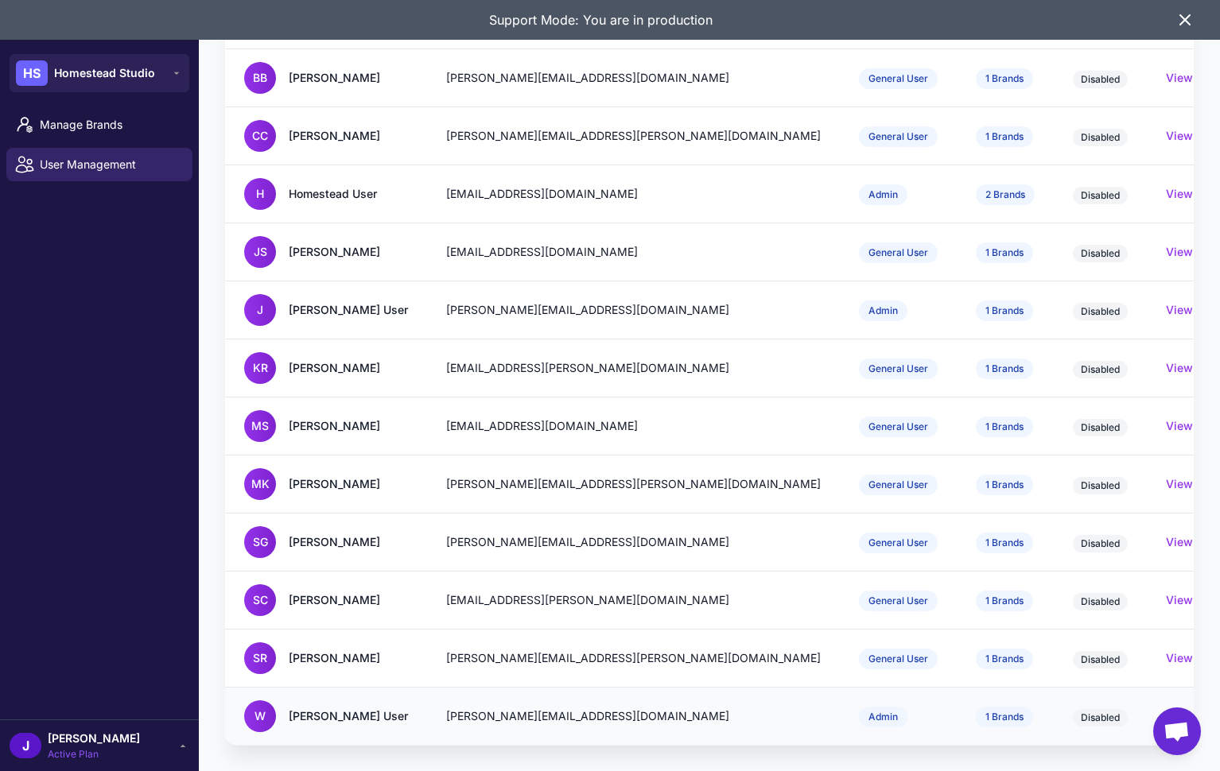
click at [472, 715] on div "[PERSON_NAME][EMAIL_ADDRESS][DOMAIN_NAME]" at bounding box center [633, 716] width 375 height 17
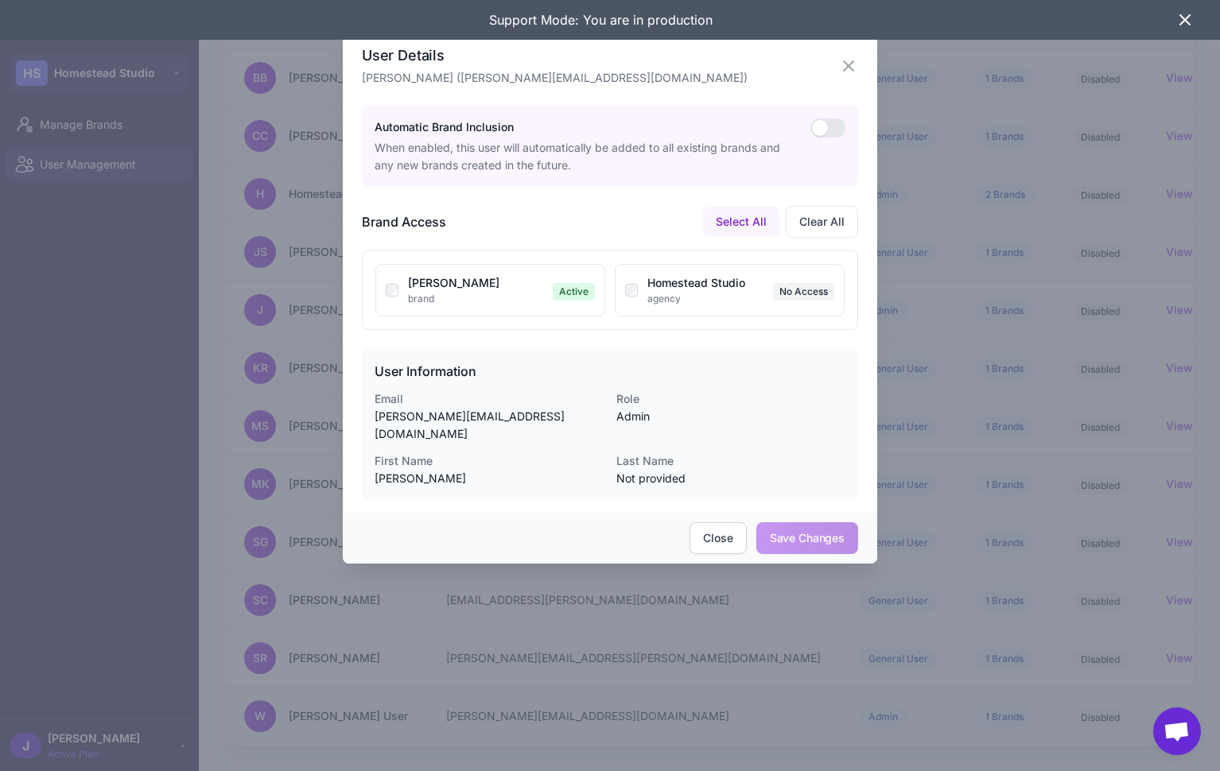
click at [471, 715] on div at bounding box center [610, 385] width 1220 height 771
